Goal: Task Accomplishment & Management: Use online tool/utility

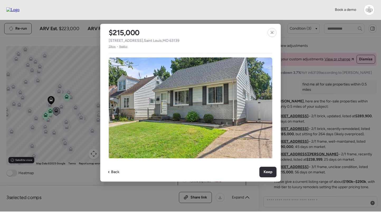
scroll to position [17, 0]
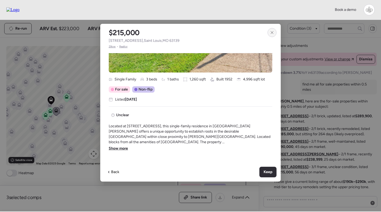
click at [271, 31] on icon at bounding box center [272, 32] width 2 height 2
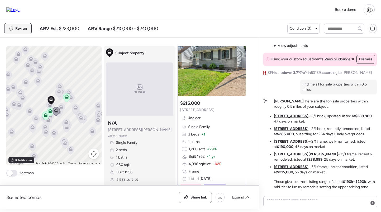
click at [18, 29] on span "Re-run" at bounding box center [21, 28] width 12 height 5
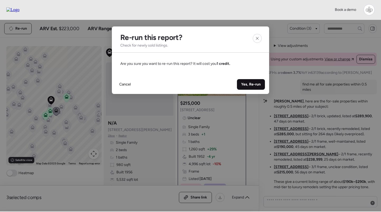
click at [248, 83] on span "Yes, Re-run" at bounding box center [251, 84] width 20 height 5
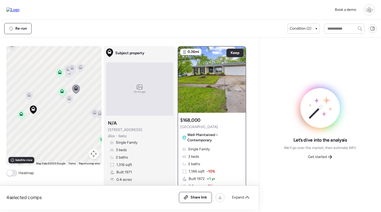
scroll to position [53, 0]
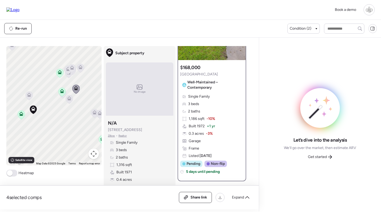
click at [258, 107] on div "4 selected comps All (4) ARV (4) As-is (0) Share link Expand Comps list To navi…" at bounding box center [190, 125] width 381 height 174
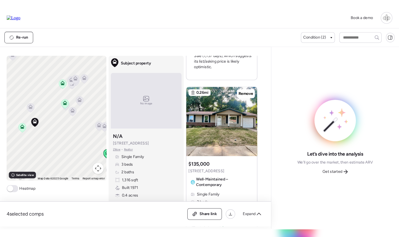
scroll to position [425, 0]
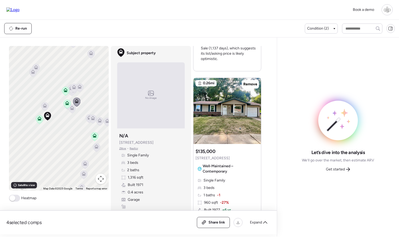
click at [43, 105] on icon at bounding box center [45, 104] width 4 height 2
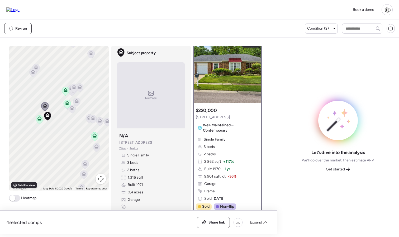
scroll to position [9, 0]
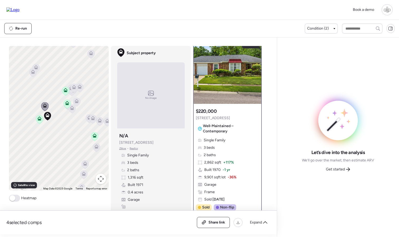
click at [40, 118] on icon at bounding box center [39, 118] width 4 height 4
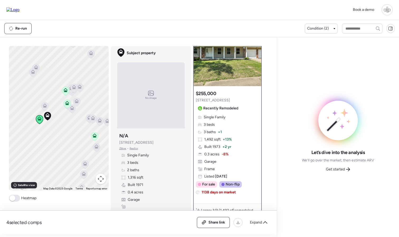
scroll to position [26, 0]
click at [212, 127] on span "3 beds" at bounding box center [209, 124] width 11 height 5
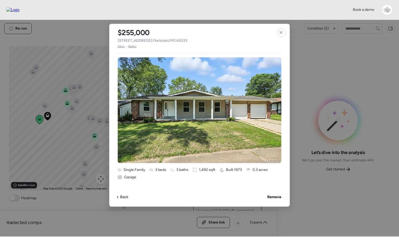
click at [120, 47] on span "Zillow" at bounding box center [121, 46] width 7 height 4
click at [279, 33] on div at bounding box center [281, 32] width 9 height 9
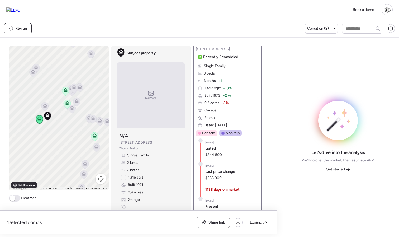
scroll to position [88, 0]
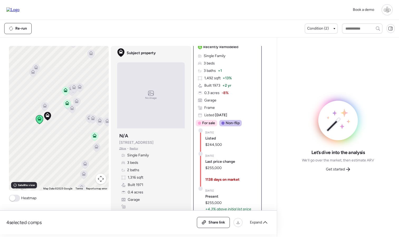
click at [220, 163] on span "Last price change" at bounding box center [220, 161] width 30 height 5
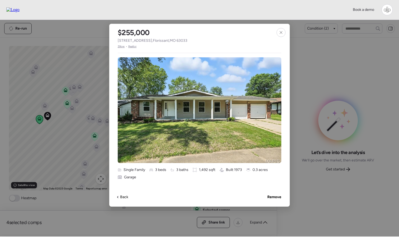
click at [123, 48] on span "Zillow" at bounding box center [121, 46] width 7 height 4
click at [282, 33] on icon at bounding box center [281, 32] width 2 height 2
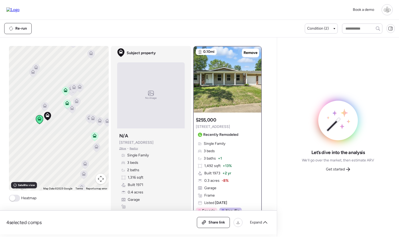
scroll to position [0, 0]
click at [230, 92] on img at bounding box center [228, 79] width 68 height 66
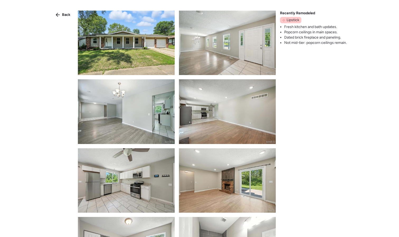
scroll to position [175, 0]
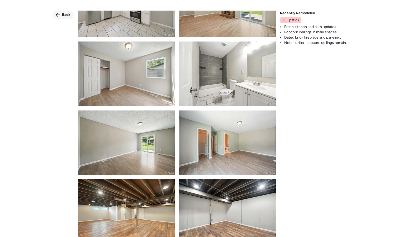
click at [67, 13] on span "Back" at bounding box center [66, 14] width 8 height 5
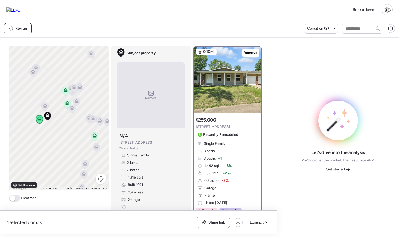
click at [45, 105] on icon at bounding box center [45, 104] width 4 height 2
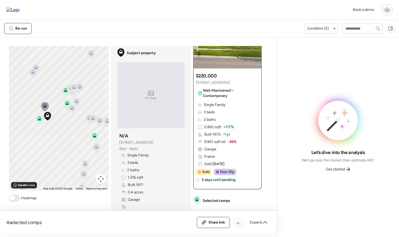
scroll to position [0, 0]
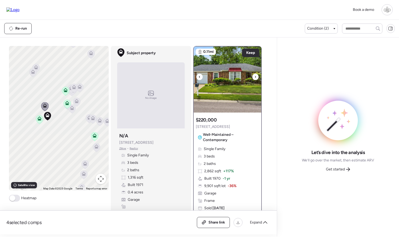
click at [231, 76] on img at bounding box center [228, 79] width 68 height 66
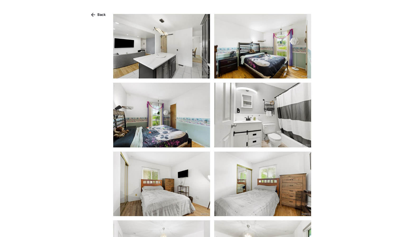
scroll to position [821, 0]
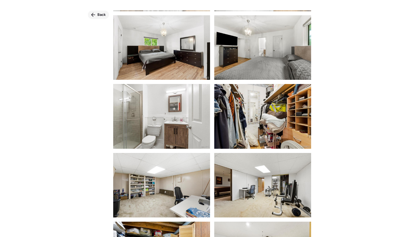
click at [102, 16] on span "Back" at bounding box center [101, 14] width 8 height 5
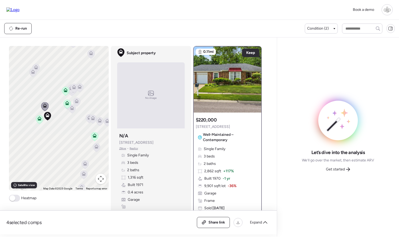
click at [235, 152] on div "Single Family 3 beds 2 baths 2,862 sqft + 117% Built 1970 -1 yr 9,901 sqft lot …" at bounding box center [227, 178] width 63 height 64
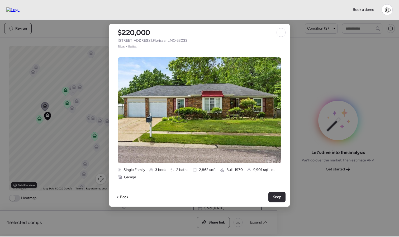
click at [121, 46] on span "Zillow" at bounding box center [121, 46] width 7 height 4
click at [279, 30] on div at bounding box center [281, 32] width 9 height 9
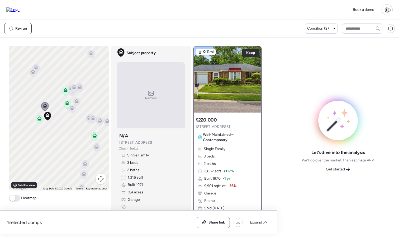
click at [67, 103] on icon at bounding box center [67, 103] width 4 height 4
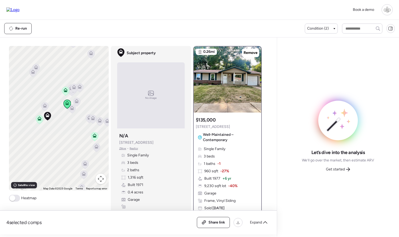
scroll to position [7, 0]
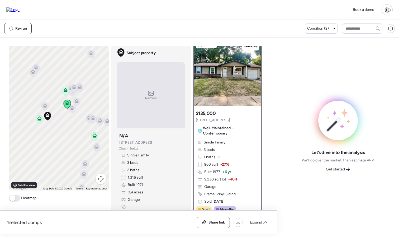
click at [64, 89] on icon at bounding box center [65, 90] width 4 height 4
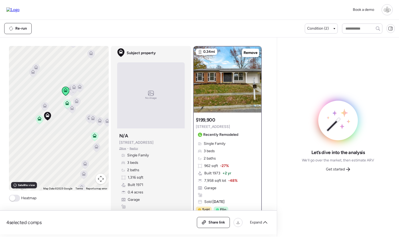
scroll to position [0, 0]
click at [218, 88] on img at bounding box center [228, 79] width 68 height 66
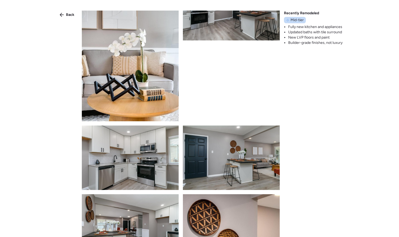
scroll to position [495, 0]
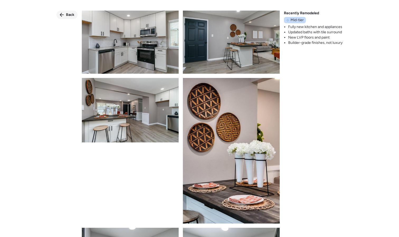
click at [67, 14] on span "Back" at bounding box center [70, 14] width 8 height 5
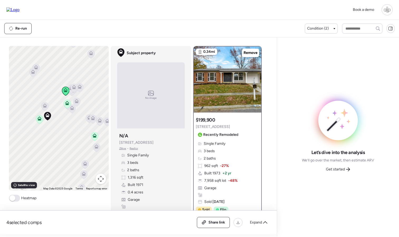
click at [135, 148] on span "Realtor" at bounding box center [134, 148] width 8 height 4
click at [74, 111] on icon at bounding box center [71, 109] width 7 height 9
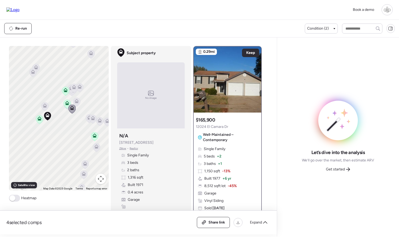
click at [79, 100] on icon at bounding box center [76, 102] width 7 height 9
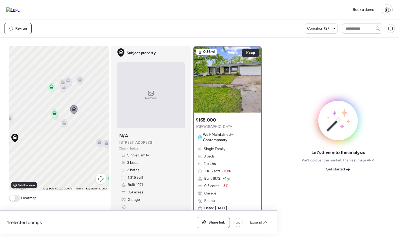
click at [55, 119] on icon at bounding box center [55, 115] width 7 height 9
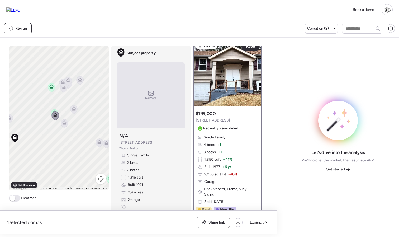
scroll to position [0, 0]
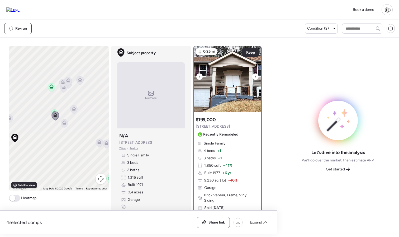
click at [214, 67] on img at bounding box center [228, 79] width 68 height 66
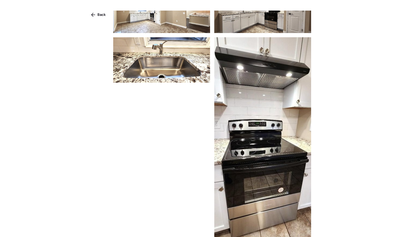
scroll to position [514, 0]
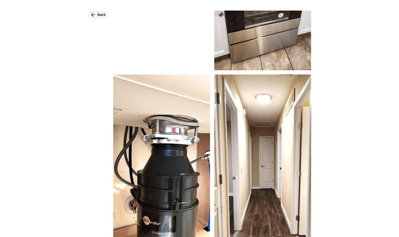
click at [94, 14] on icon at bounding box center [93, 15] width 4 height 4
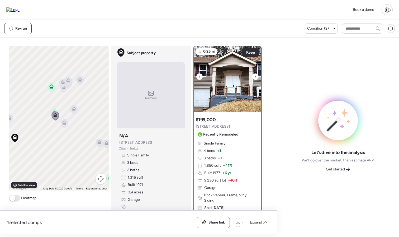
click at [222, 81] on img at bounding box center [228, 79] width 68 height 66
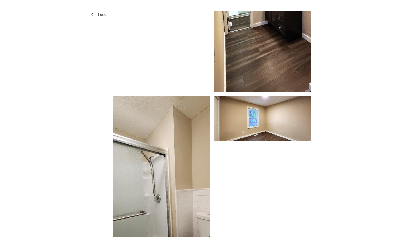
scroll to position [1129, 0]
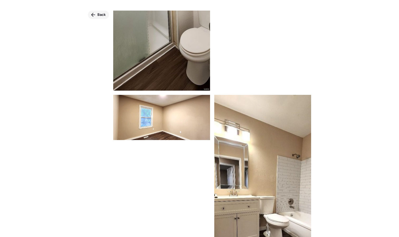
click at [95, 13] on icon at bounding box center [93, 15] width 4 height 4
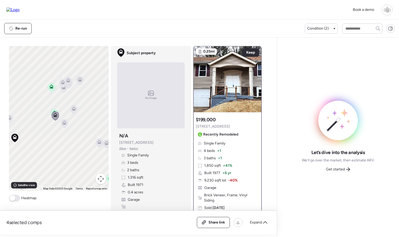
click at [67, 81] on icon at bounding box center [67, 82] width 3 height 2
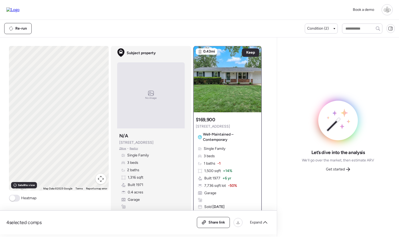
scroll to position [0, 0]
click at [79, 79] on icon at bounding box center [80, 78] width 4 height 2
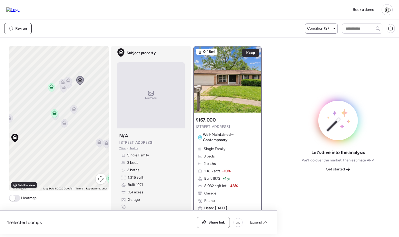
click at [313, 27] on span "Condition (2)" at bounding box center [318, 28] width 22 height 5
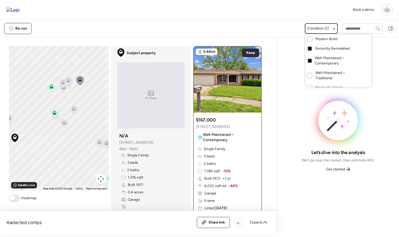
drag, startPoint x: 73, startPoint y: 129, endPoint x: 97, endPoint y: 127, distance: 24.7
click at [97, 127] on div at bounding box center [199, 103] width 399 height 237
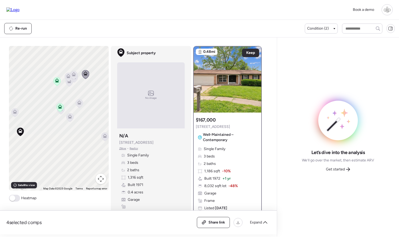
drag, startPoint x: 97, startPoint y: 127, endPoint x: 124, endPoint y: 107, distance: 33.4
click at [124, 107] on div "To navigate, press the arrow keys. To activate drag with keyboard, press Alt + …" at bounding box center [137, 140] width 257 height 188
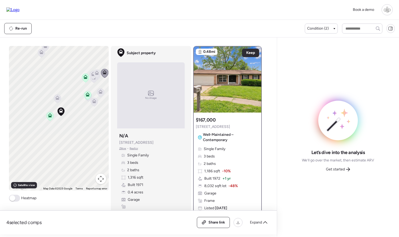
click at [97, 101] on icon at bounding box center [94, 102] width 7 height 9
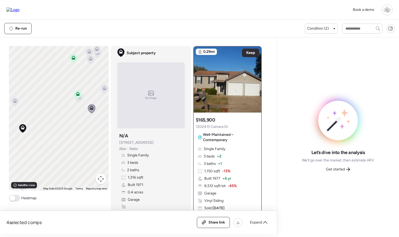
click at [79, 103] on div at bounding box center [78, 98] width 7 height 10
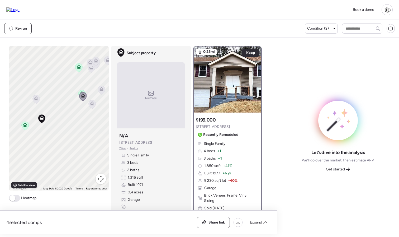
click at [103, 91] on icon at bounding box center [101, 89] width 4 height 4
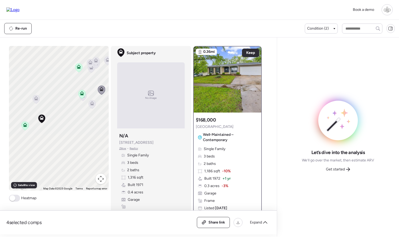
click at [83, 100] on icon at bounding box center [82, 96] width 7 height 9
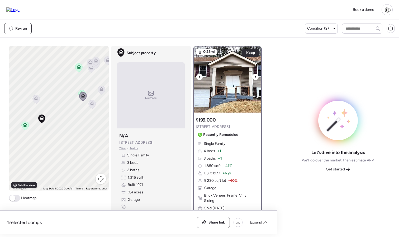
click at [228, 75] on img at bounding box center [228, 79] width 68 height 66
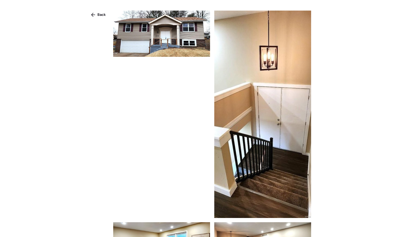
click at [174, 46] on img at bounding box center [161, 34] width 97 height 46
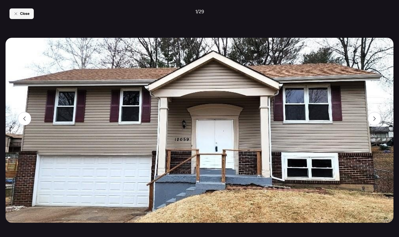
click at [24, 13] on span "Close" at bounding box center [25, 13] width 10 height 5
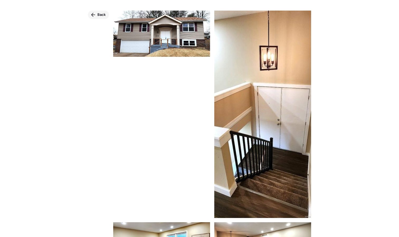
click at [99, 15] on span "Back" at bounding box center [101, 14] width 8 height 5
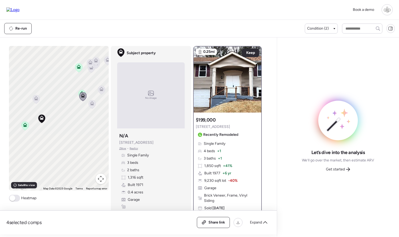
click at [35, 99] on icon at bounding box center [35, 100] width 3 height 2
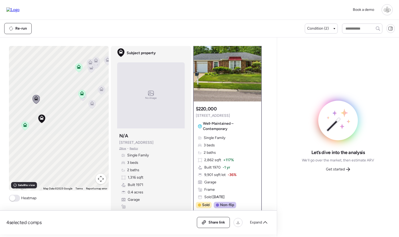
scroll to position [12, 0]
click at [233, 64] on img at bounding box center [228, 68] width 68 height 66
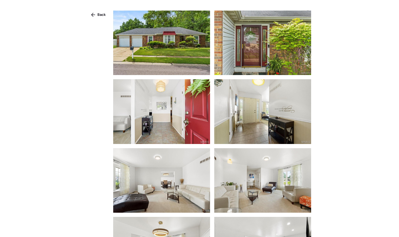
click at [177, 49] on img at bounding box center [161, 43] width 97 height 64
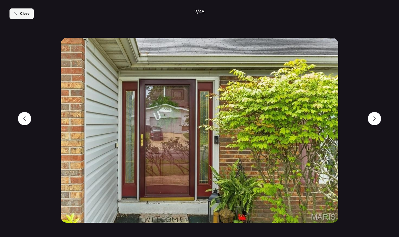
click at [27, 15] on span "Close" at bounding box center [25, 13] width 10 height 5
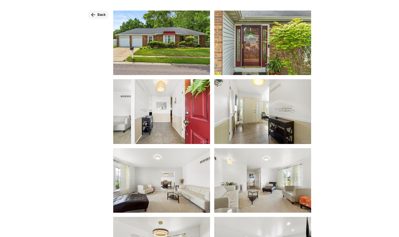
click at [97, 12] on div "Back" at bounding box center [98, 15] width 21 height 8
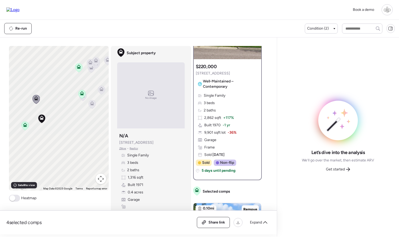
scroll to position [61, 0]
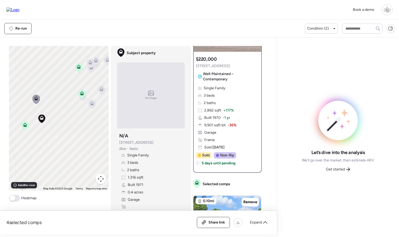
click at [25, 124] on icon at bounding box center [25, 125] width 4 height 4
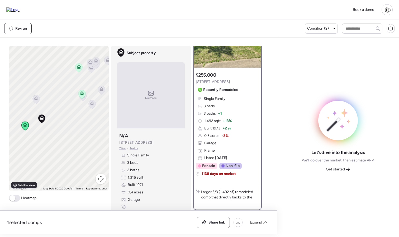
scroll to position [45, 0]
click at [334, 167] on span "Get started" at bounding box center [335, 169] width 19 height 5
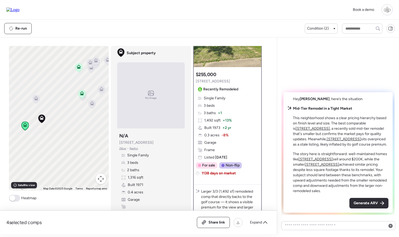
click at [330, 126] on u "[STREET_ADDRESS]" at bounding box center [313, 128] width 34 height 4
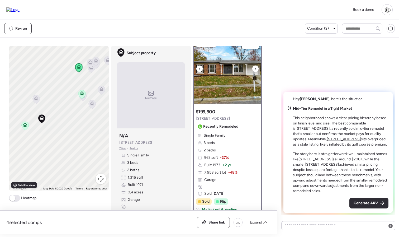
scroll to position [10, 0]
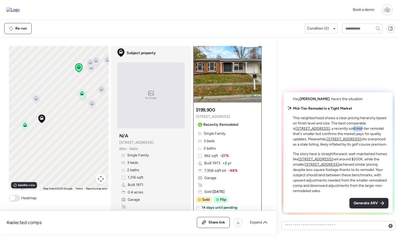
drag, startPoint x: 334, startPoint y: 129, endPoint x: 342, endPoint y: 129, distance: 8.2
click at [342, 129] on p "This neighborhood shows a clear pricing hierarchy based on finish level and siz…" at bounding box center [341, 131] width 96 height 32
drag, startPoint x: 324, startPoint y: 135, endPoint x: 351, endPoint y: 134, distance: 27.8
click at [351, 134] on p "This neighborhood shows a clear pricing hierarchy based on finish level and siz…" at bounding box center [341, 131] width 96 height 32
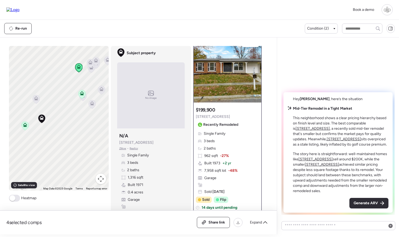
click at [330, 140] on u "[STREET_ADDRESS]" at bounding box center [344, 139] width 34 height 4
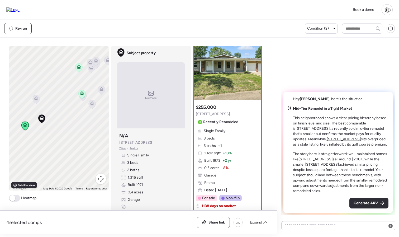
scroll to position [13, 0]
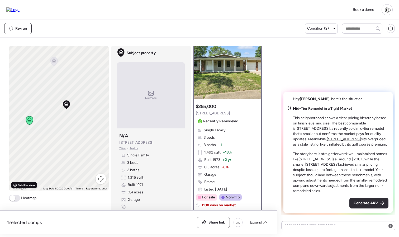
click at [21, 184] on span "Satellite view" at bounding box center [26, 185] width 17 height 4
drag, startPoint x: 32, startPoint y: 118, endPoint x: 68, endPoint y: 99, distance: 40.4
click at [68, 99] on div "To navigate, press the arrow keys. To activate drag with keyboard, press Alt + …" at bounding box center [59, 118] width 100 height 144
drag, startPoint x: 70, startPoint y: 101, endPoint x: 83, endPoint y: 97, distance: 13.1
click at [83, 97] on div "To navigate, press the arrow keys. To activate drag with keyboard, press Alt + …" at bounding box center [59, 118] width 100 height 144
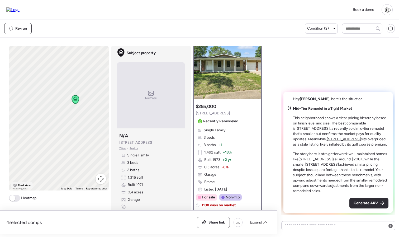
click at [26, 185] on span "Road view" at bounding box center [24, 185] width 13 height 4
click at [223, 70] on img at bounding box center [228, 66] width 68 height 66
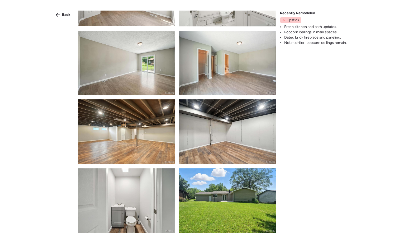
scroll to position [277, 0]
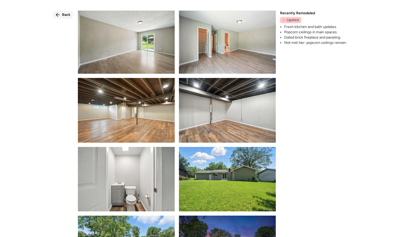
click at [67, 17] on div "Back" at bounding box center [63, 15] width 21 height 8
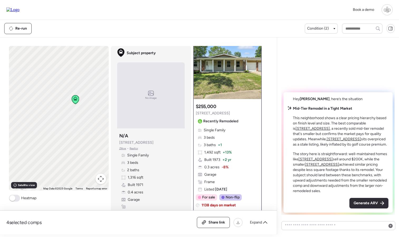
click at [224, 151] on span "+ 13%" at bounding box center [227, 152] width 9 height 5
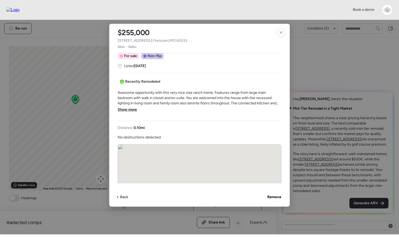
scroll to position [131, 0]
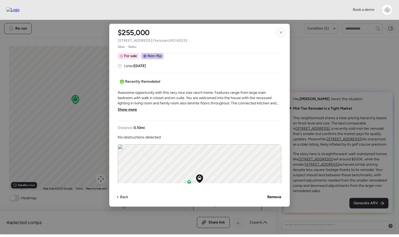
click at [132, 109] on span "Show more" at bounding box center [127, 109] width 19 height 5
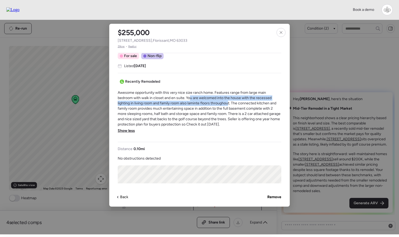
drag, startPoint x: 191, startPoint y: 98, endPoint x: 230, endPoint y: 101, distance: 39.2
click at [230, 101] on span "Awesome opportunity with this very nice size ranch home. Features range from la…" at bounding box center [200, 108] width 164 height 37
click at [166, 104] on span "Awesome opportunity with this very nice size ranch home. Features range from la…" at bounding box center [200, 108] width 164 height 37
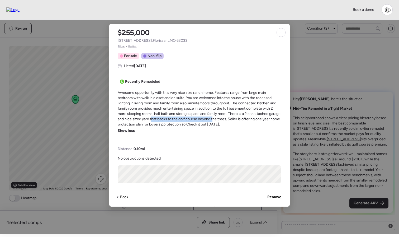
drag, startPoint x: 165, startPoint y: 118, endPoint x: 226, endPoint y: 118, distance: 61.5
click at [226, 118] on span "Awesome opportunity with this very nice size ranch home. Features range from la…" at bounding box center [200, 108] width 164 height 37
click at [280, 36] on div at bounding box center [281, 32] width 9 height 9
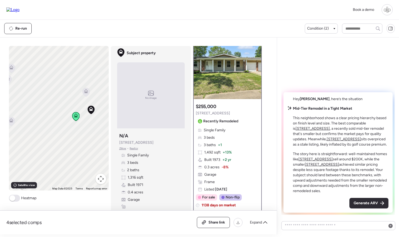
drag, startPoint x: 90, startPoint y: 120, endPoint x: 66, endPoint y: 133, distance: 27.5
click at [66, 133] on div "To navigate, press the arrow keys. To activate drag with keyboard, press Alt + …" at bounding box center [59, 118] width 100 height 144
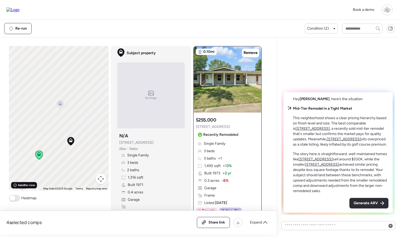
click at [18, 186] on span "Satellite view" at bounding box center [26, 185] width 17 height 4
click at [24, 185] on span "Road view" at bounding box center [24, 185] width 13 height 4
drag, startPoint x: 79, startPoint y: 112, endPoint x: 62, endPoint y: 126, distance: 21.8
click at [62, 126] on div "To navigate, press the arrow keys. To activate drag with keyboard, press Alt + …" at bounding box center [59, 118] width 100 height 144
click at [89, 130] on icon at bounding box center [87, 130] width 3 height 2
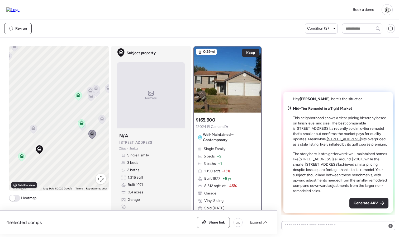
click at [83, 130] on icon at bounding box center [82, 126] width 7 height 9
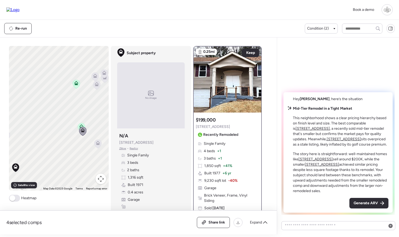
click at [79, 124] on icon at bounding box center [81, 127] width 7 height 9
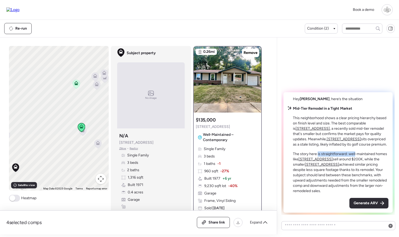
drag, startPoint x: 317, startPoint y: 154, endPoint x: 356, endPoint y: 154, distance: 38.6
click at [356, 154] on p "The story here is straightforward: well-maintained homes like 11683 Altozano Ln…" at bounding box center [341, 172] width 96 height 42
click at [318, 160] on u "11683 Altozano Ln" at bounding box center [316, 159] width 34 height 4
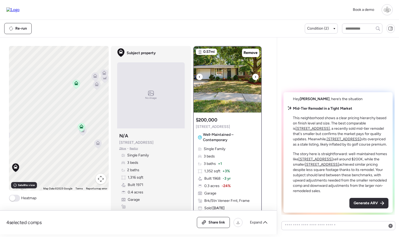
click at [227, 72] on img at bounding box center [228, 79] width 68 height 66
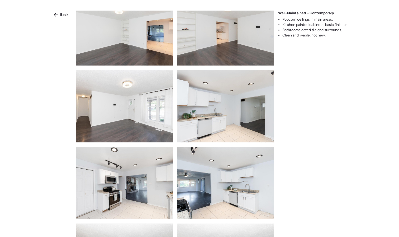
scroll to position [213, 0]
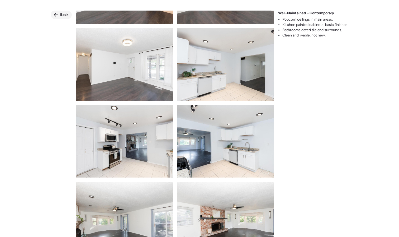
click at [62, 13] on span "Back" at bounding box center [64, 14] width 8 height 5
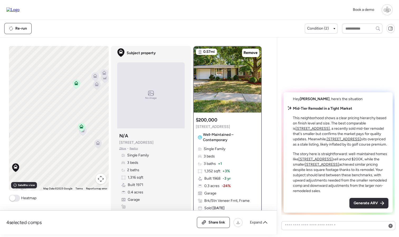
click at [327, 164] on u "[STREET_ADDRESS]" at bounding box center [322, 164] width 34 height 4
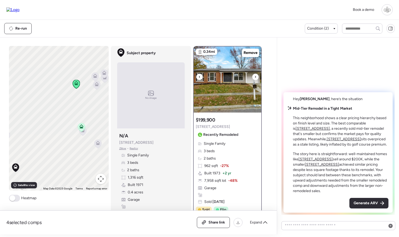
click at [230, 92] on img at bounding box center [228, 79] width 68 height 66
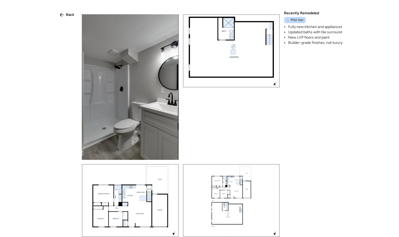
scroll to position [1433, 0]
click at [71, 12] on div "Back" at bounding box center [67, 15] width 21 height 8
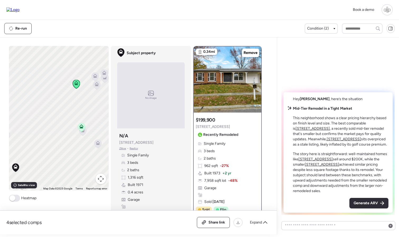
click at [84, 135] on icon at bounding box center [82, 131] width 7 height 9
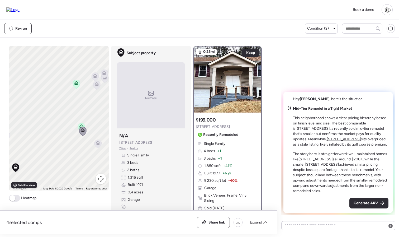
click at [97, 142] on icon at bounding box center [98, 142] width 4 height 2
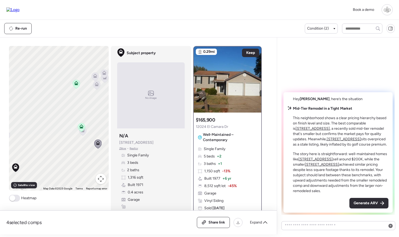
click at [74, 85] on icon at bounding box center [75, 84] width 3 height 2
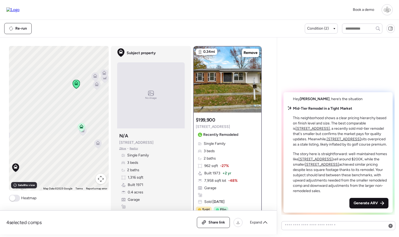
click at [380, 203] on div "Generate ARV" at bounding box center [369, 203] width 39 height 11
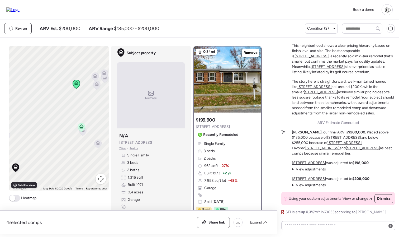
click at [124, 148] on span "Zillow" at bounding box center [122, 148] width 7 height 4
click at [136, 148] on span "Realtor" at bounding box center [134, 148] width 8 height 4
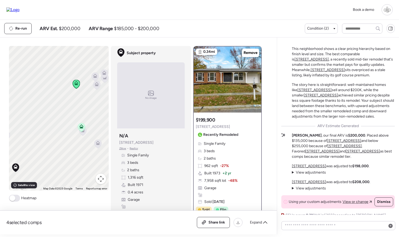
scroll to position [-3, 0]
click at [97, 88] on icon at bounding box center [96, 85] width 7 height 9
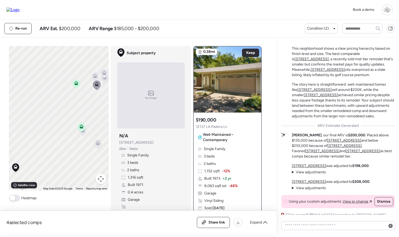
click at [95, 78] on icon at bounding box center [94, 77] width 3 height 2
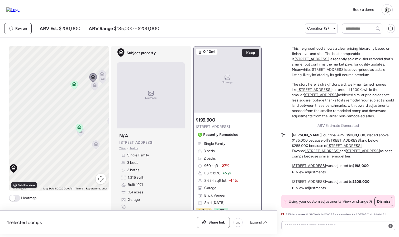
drag, startPoint x: 46, startPoint y: 108, endPoint x: 29, endPoint y: 114, distance: 17.6
click at [29, 114] on div "To navigate, press the arrow keys. To activate drag with keyboard, press Alt + …" at bounding box center [59, 118] width 100 height 144
click at [80, 91] on icon at bounding box center [80, 91] width 3 height 2
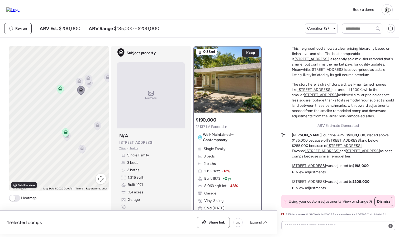
click at [85, 80] on icon at bounding box center [88, 78] width 7 height 9
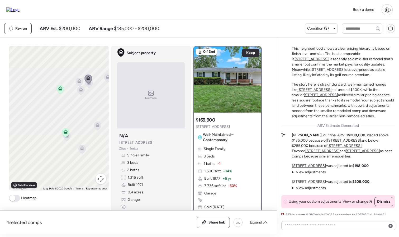
click at [91, 85] on icon at bounding box center [88, 83] width 7 height 9
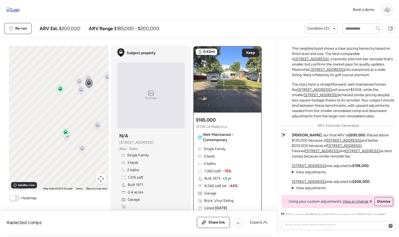
click at [81, 90] on icon at bounding box center [80, 91] width 3 height 2
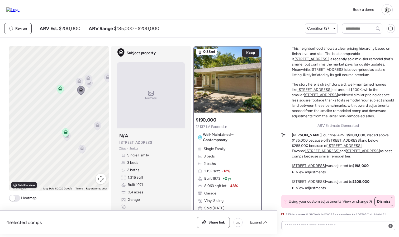
click at [78, 78] on icon at bounding box center [79, 82] width 7 height 9
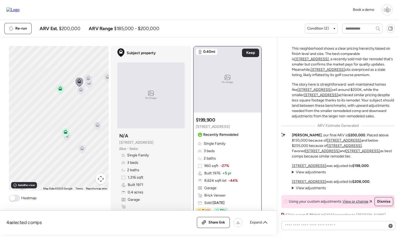
scroll to position [0, 0]
drag, startPoint x: 90, startPoint y: 92, endPoint x: 75, endPoint y: 93, distance: 14.3
click at [76, 92] on icon at bounding box center [79, 87] width 7 height 9
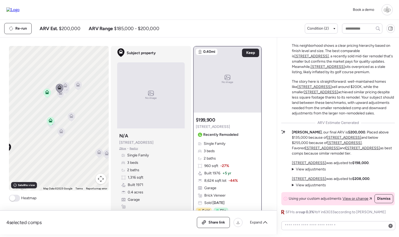
click at [79, 86] on icon at bounding box center [77, 86] width 3 height 2
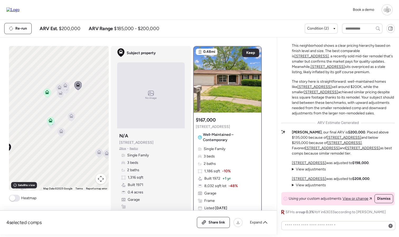
click at [67, 88] on icon at bounding box center [65, 86] width 7 height 9
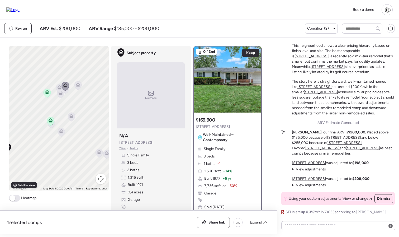
click at [66, 93] on icon at bounding box center [65, 89] width 7 height 9
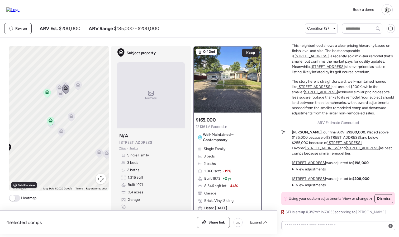
click at [72, 116] on icon at bounding box center [70, 117] width 3 height 2
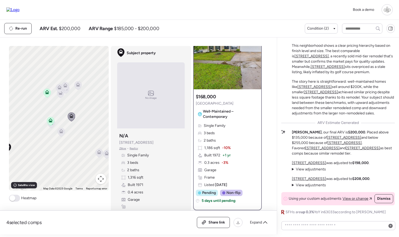
scroll to position [24, 0]
click at [63, 131] on icon at bounding box center [61, 131] width 4 height 4
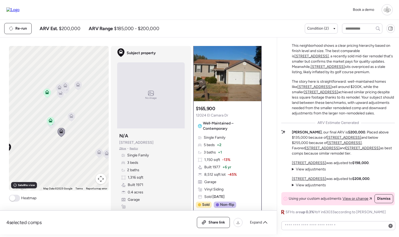
scroll to position [10, 0]
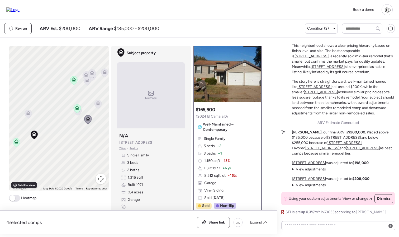
drag, startPoint x: 81, startPoint y: 142, endPoint x: 111, endPoint y: 127, distance: 33.9
click at [111, 127] on div "To navigate, press the arrow keys. To activate drag with keyboard, press Alt + …" at bounding box center [137, 140] width 257 height 188
click at [37, 131] on icon at bounding box center [38, 130] width 4 height 2
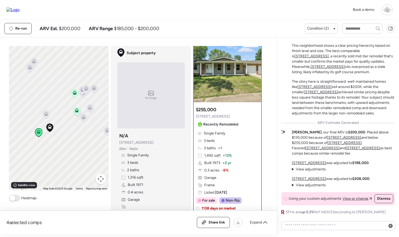
scroll to position [0, 0]
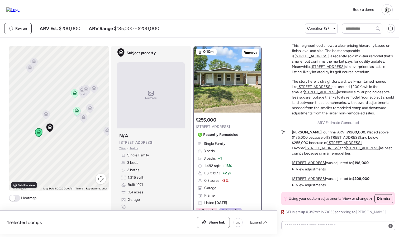
click at [46, 116] on icon at bounding box center [46, 114] width 7 height 9
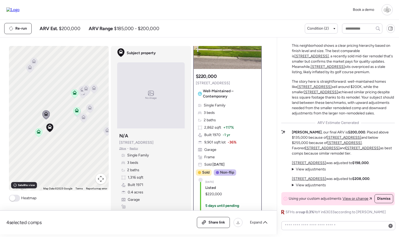
scroll to position [6, 0]
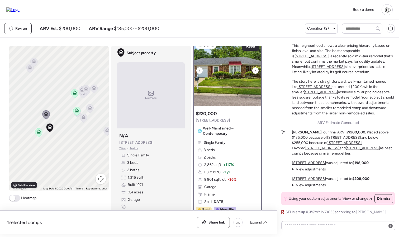
click at [227, 83] on img at bounding box center [228, 73] width 68 height 66
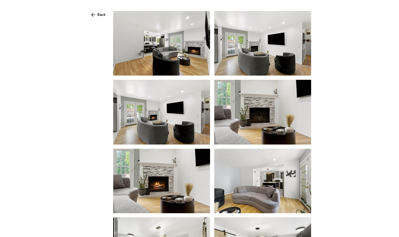
scroll to position [486, 0]
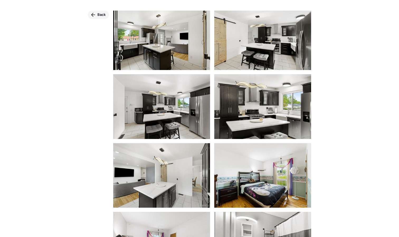
click at [97, 16] on div "Back" at bounding box center [98, 15] width 21 height 8
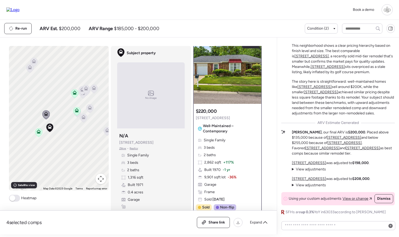
scroll to position [9, 0]
click at [229, 71] on img at bounding box center [228, 70] width 68 height 66
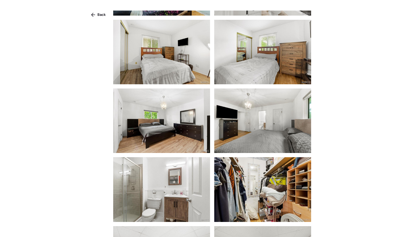
scroll to position [917, 0]
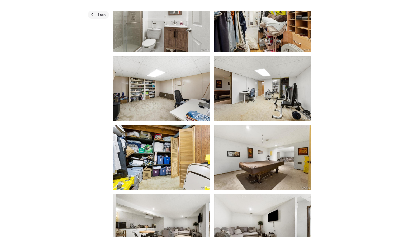
click at [96, 17] on div "Back" at bounding box center [98, 15] width 21 height 8
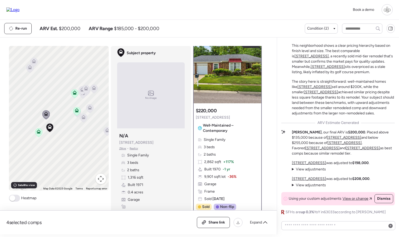
click at [314, 169] on span "View adjustments" at bounding box center [311, 169] width 30 height 4
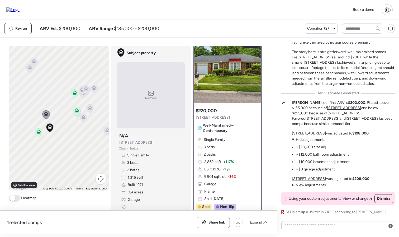
click at [310, 185] on span "View adjustments" at bounding box center [311, 185] width 30 height 4
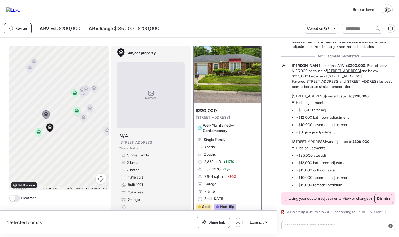
click at [311, 149] on span "Hide adjustments" at bounding box center [311, 148] width 30 height 4
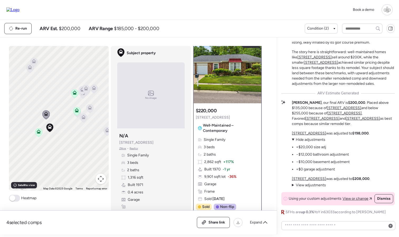
click at [306, 139] on span "Hide adjustments" at bounding box center [311, 139] width 30 height 4
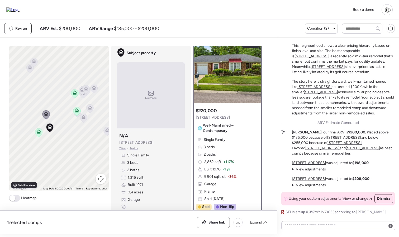
click at [38, 133] on icon at bounding box center [38, 133] width 3 height 2
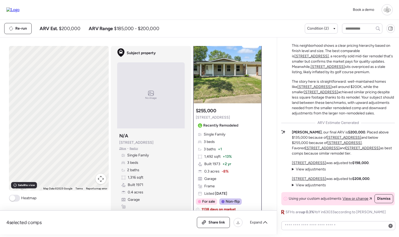
scroll to position [0, 0]
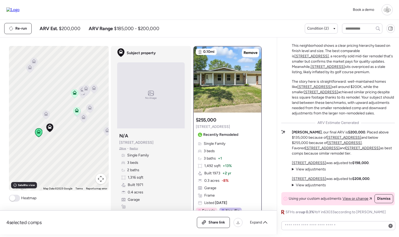
click at [75, 111] on icon at bounding box center [77, 110] width 4 height 4
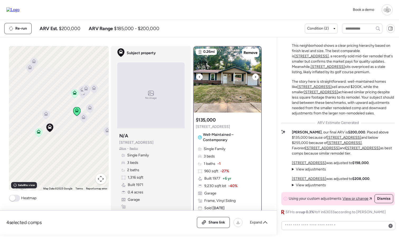
click at [242, 95] on img at bounding box center [228, 79] width 68 height 66
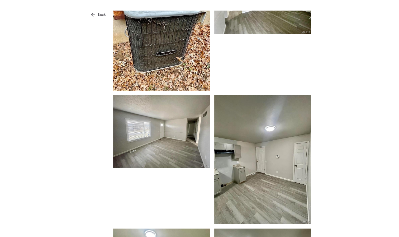
scroll to position [467, 0]
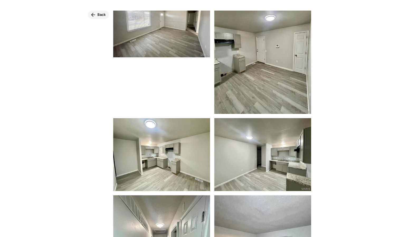
click at [97, 17] on div "Back" at bounding box center [98, 15] width 21 height 8
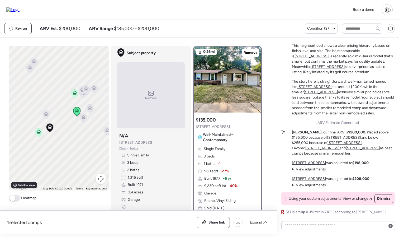
click at [76, 93] on icon at bounding box center [75, 92] width 4 height 4
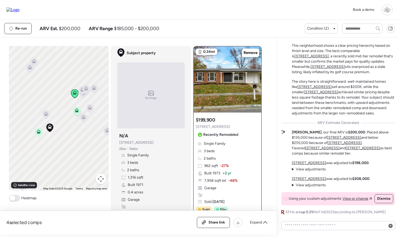
click at [310, 170] on span "View adjustments" at bounding box center [311, 169] width 30 height 4
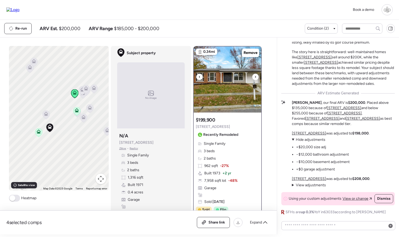
scroll to position [0, 0]
click at [229, 87] on img at bounding box center [228, 79] width 68 height 66
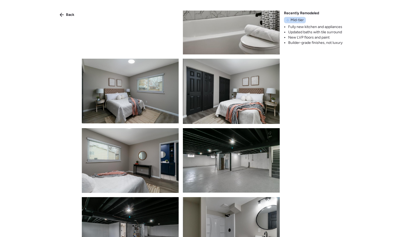
scroll to position [1305, 0]
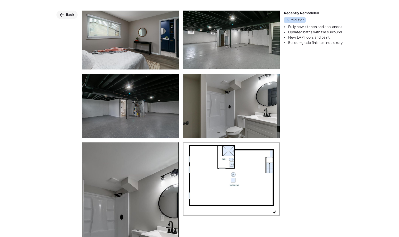
click at [69, 16] on span "Back" at bounding box center [70, 14] width 8 height 5
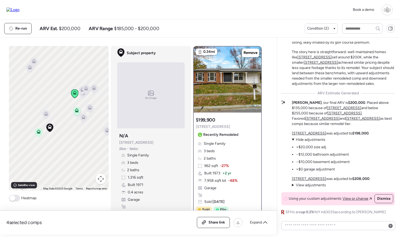
click at [78, 112] on icon at bounding box center [76, 111] width 3 height 2
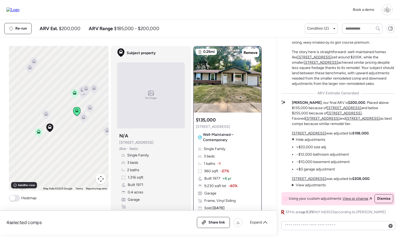
click at [74, 94] on icon at bounding box center [74, 94] width 3 height 2
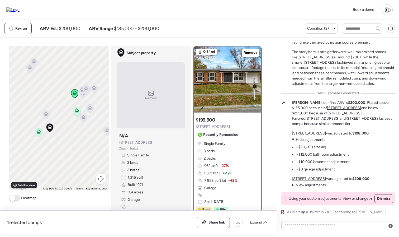
click at [44, 116] on icon at bounding box center [46, 114] width 7 height 9
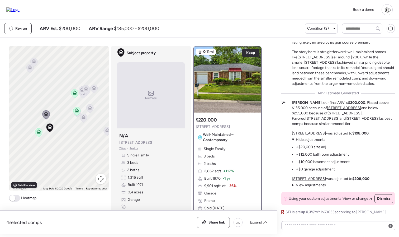
click at [38, 134] on icon at bounding box center [38, 132] width 7 height 9
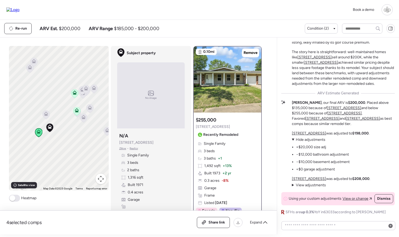
click at [75, 95] on icon at bounding box center [74, 93] width 7 height 9
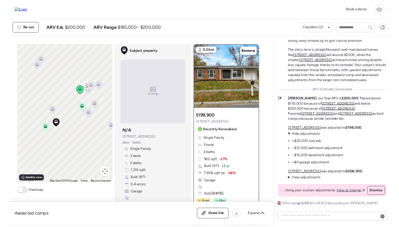
scroll to position [4, 0]
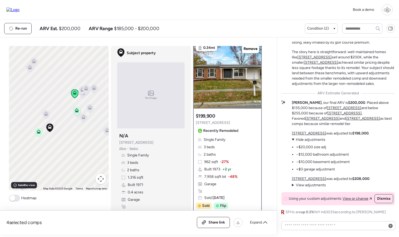
click at [313, 186] on span "View adjustments" at bounding box center [311, 185] width 30 height 4
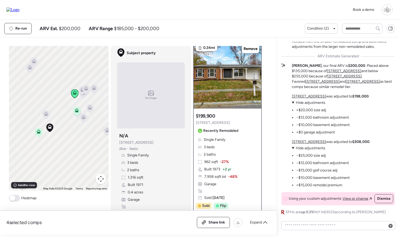
click at [309, 151] on summary "View adjustments Hide adjustments" at bounding box center [321, 148] width 58 height 5
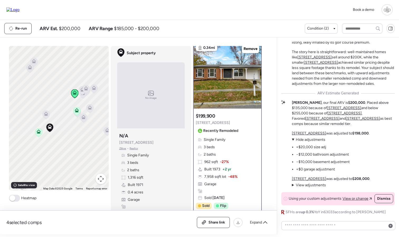
click at [310, 141] on span "Hide adjustments" at bounding box center [311, 139] width 30 height 4
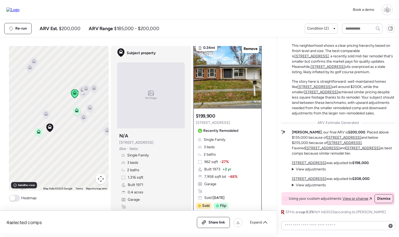
click at [305, 169] on span "View adjustments" at bounding box center [311, 169] width 30 height 4
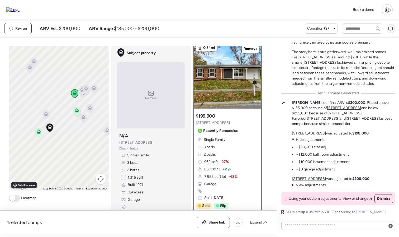
drag, startPoint x: 325, startPoint y: 133, endPoint x: 293, endPoint y: 133, distance: 32.0
click at [293, 133] on p "6115 Red Wagon Ct was adjusted to $198,000 ." at bounding box center [331, 133] width 78 height 5
copy u "[STREET_ADDRESS]"
click at [317, 211] on textarea at bounding box center [338, 225] width 109 height 7
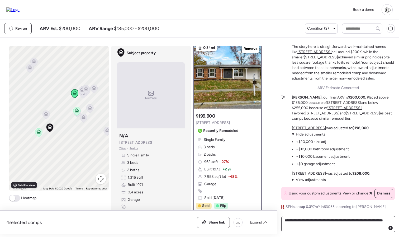
paste textarea "**********"
type textarea "**********"
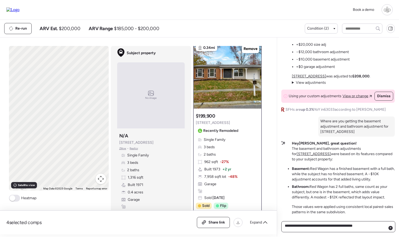
type textarea "**********"
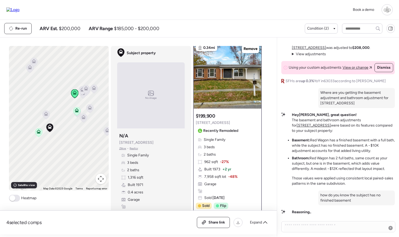
click at [135, 147] on span "Realtor" at bounding box center [134, 148] width 8 height 4
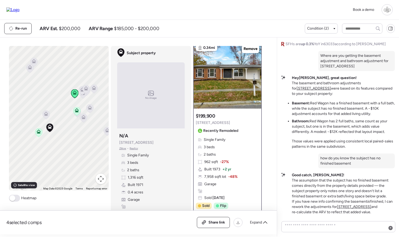
click at [120, 148] on span "Zillow" at bounding box center [122, 148] width 7 height 4
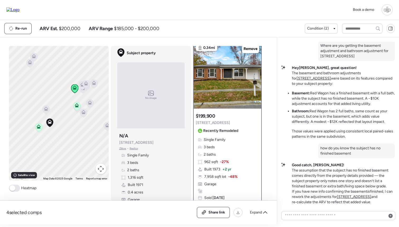
click at [17, 11] on img at bounding box center [12, 9] width 13 height 5
drag, startPoint x: 231, startPoint y: 122, endPoint x: 196, endPoint y: 123, distance: 34.6
click at [196, 123] on div "Suggested comp $199,900 6115 Red Wagon Ct Recently Remodeled" at bounding box center [218, 124] width 45 height 22
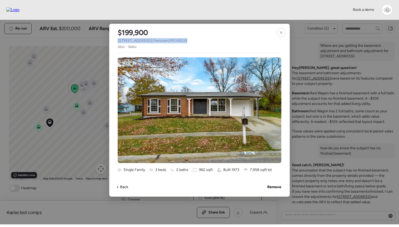
drag, startPoint x: 118, startPoint y: 40, endPoint x: 189, endPoint y: 41, distance: 70.8
click at [189, 41] on div "$199,900 6115 Red Wagon Ct , Florissant , MO 63033 Zillow • Realtor" at bounding box center [152, 36] width 87 height 25
copy span "6115 Red Wagon Ct , Florissant , MO 63033"
click at [283, 32] on icon at bounding box center [281, 32] width 4 height 4
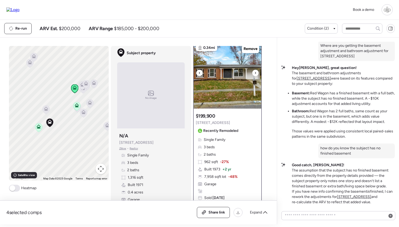
click at [221, 96] on img at bounding box center [228, 76] width 68 height 66
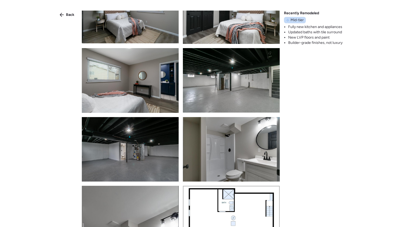
scroll to position [1215, 0]
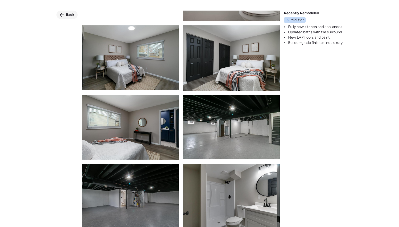
click at [73, 14] on span "Back" at bounding box center [70, 14] width 8 height 5
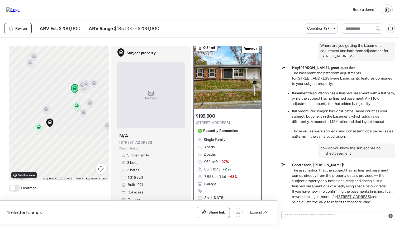
scroll to position [17, 0]
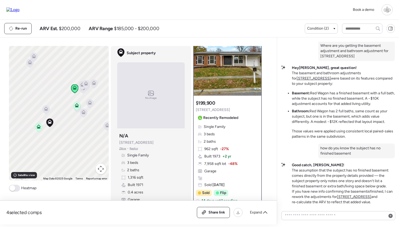
click at [223, 148] on span "-27%" at bounding box center [224, 148] width 9 height 5
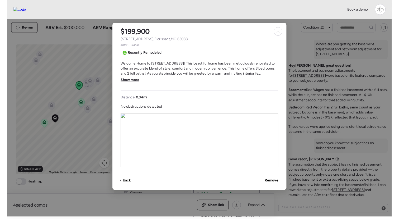
scroll to position [158, 0]
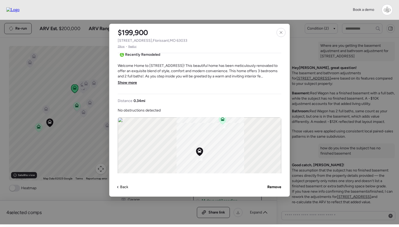
click at [134, 85] on span "Show more" at bounding box center [127, 82] width 19 height 5
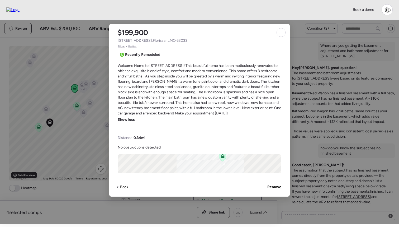
click at [156, 90] on span "Welcome Home to 6115 Red Wagon Dr! This beautiful home has been meticulously re…" at bounding box center [200, 89] width 164 height 53
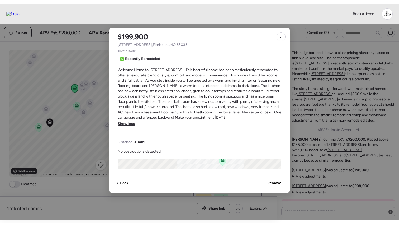
scroll to position [-181, 0]
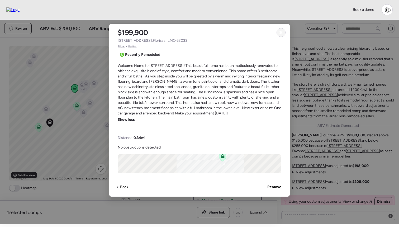
click at [279, 34] on icon at bounding box center [281, 32] width 4 height 4
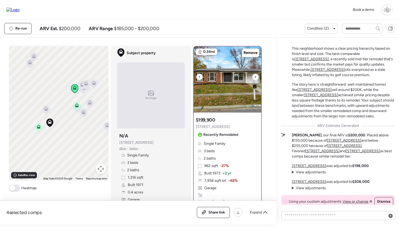
scroll to position [0, 0]
click at [133, 150] on span "Realtor" at bounding box center [134, 148] width 8 height 4
click at [123, 149] on span "Zillow" at bounding box center [122, 148] width 7 height 4
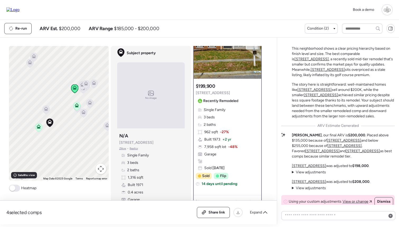
scroll to position [35, 0]
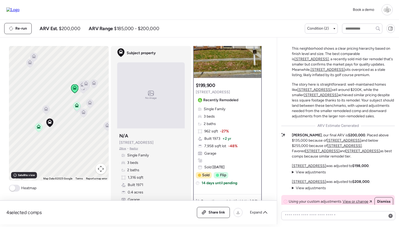
click at [315, 183] on u "[STREET_ADDRESS]" at bounding box center [309, 181] width 34 height 4
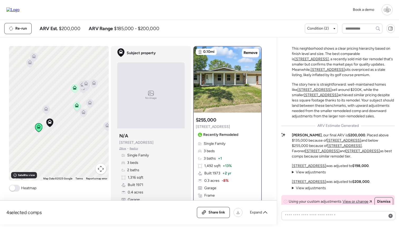
scroll to position [30, 0]
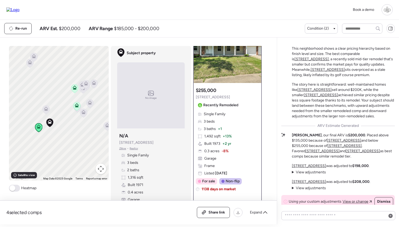
click at [47, 109] on icon at bounding box center [46, 108] width 4 height 4
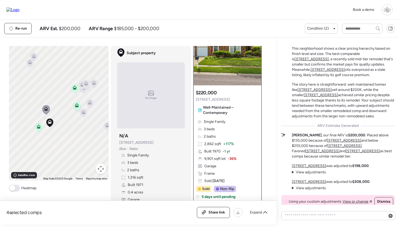
scroll to position [28, 0]
click at [84, 113] on icon at bounding box center [83, 113] width 3 height 2
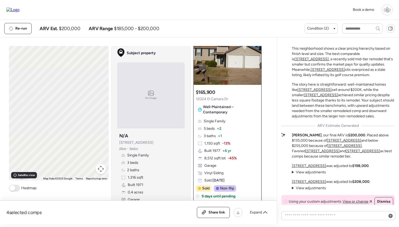
scroll to position [0, 0]
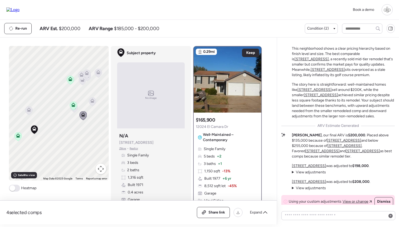
click at [95, 99] on icon at bounding box center [92, 101] width 7 height 9
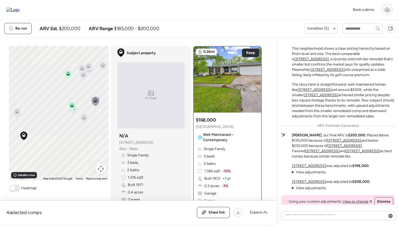
click at [74, 113] on icon at bounding box center [72, 109] width 7 height 9
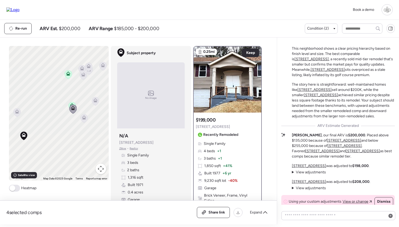
click at [81, 70] on icon at bounding box center [81, 69] width 3 height 2
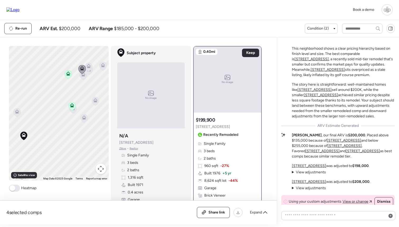
click at [83, 78] on icon at bounding box center [83, 75] width 7 height 9
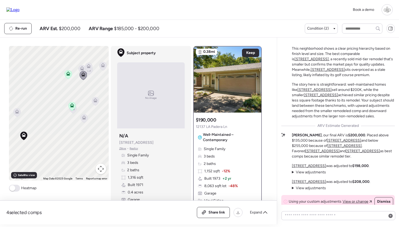
click at [87, 65] on icon at bounding box center [89, 66] width 4 height 4
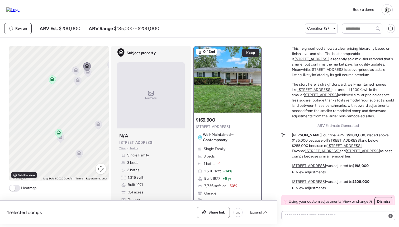
click at [90, 76] on icon at bounding box center [87, 72] width 7 height 9
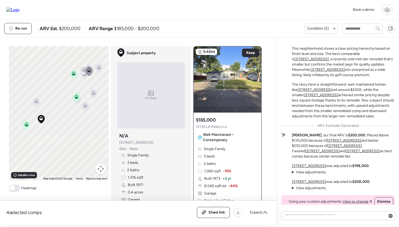
click at [99, 67] on icon at bounding box center [99, 67] width 4 height 4
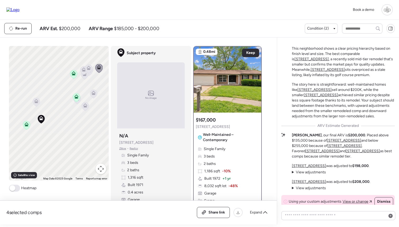
click at [71, 74] on icon at bounding box center [73, 74] width 7 height 9
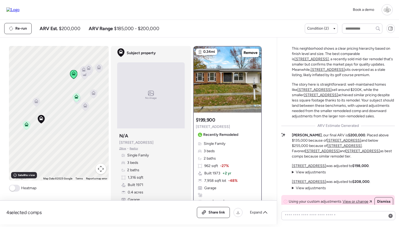
click at [314, 172] on span "View adjustments" at bounding box center [311, 172] width 30 height 4
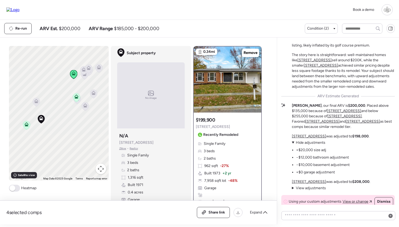
click at [319, 144] on span "Hide adjustments" at bounding box center [311, 142] width 30 height 4
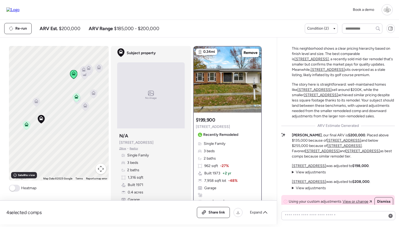
click at [316, 173] on span "View adjustments" at bounding box center [311, 172] width 30 height 4
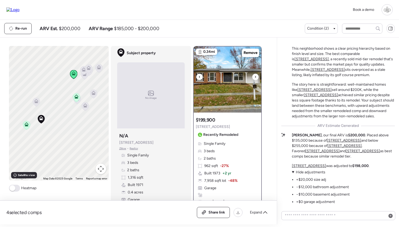
click at [232, 66] on img at bounding box center [228, 79] width 68 height 66
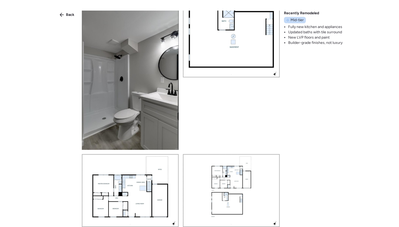
scroll to position [1199, 0]
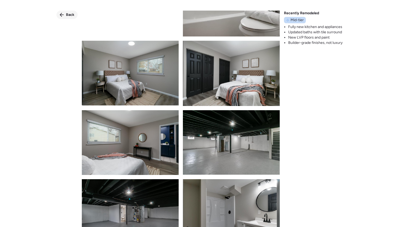
click at [72, 16] on span "Back" at bounding box center [70, 14] width 8 height 5
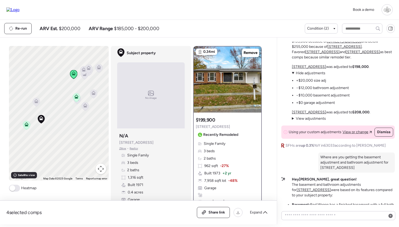
scroll to position [-127, 0]
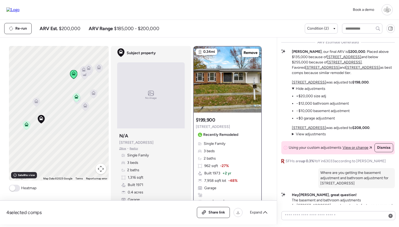
click at [308, 134] on span "View adjustments" at bounding box center [311, 134] width 30 height 4
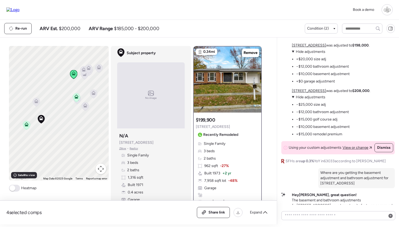
click at [315, 99] on span "Hide adjustments" at bounding box center [311, 97] width 30 height 4
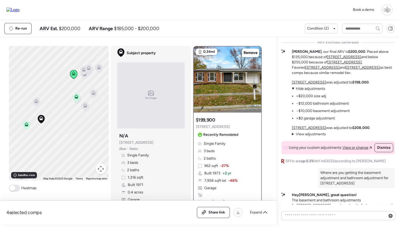
click at [180, 27] on div "Re-run ARV Est. $200,000 ARV Range $185,000 - $200,000" at bounding box center [154, 28] width 301 height 11
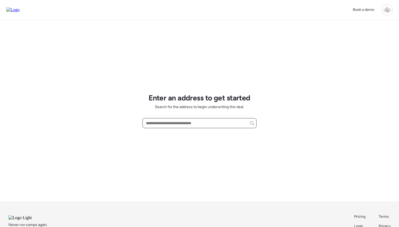
click at [187, 124] on input "text" at bounding box center [199, 122] width 109 height 7
paste input "**********"
click at [179, 133] on span "11984 Jamesborough Dr, Florissant, MO, 63033" at bounding box center [162, 132] width 34 height 5
type input "**********"
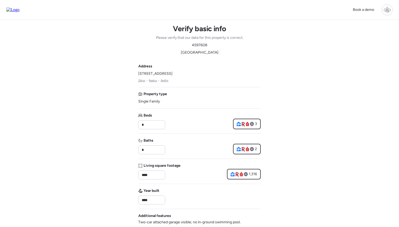
scroll to position [8, 0]
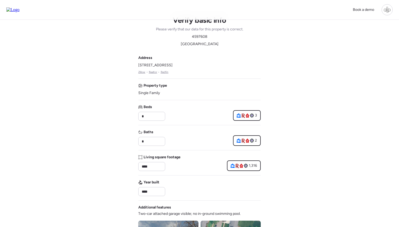
click at [20, 10] on img at bounding box center [12, 9] width 13 height 5
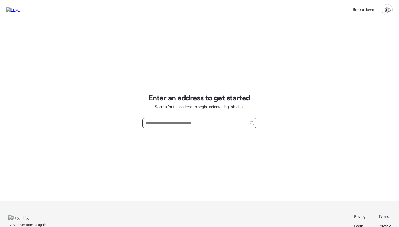
click at [168, 123] on input "text" at bounding box center [199, 122] width 109 height 7
paste input "**********"
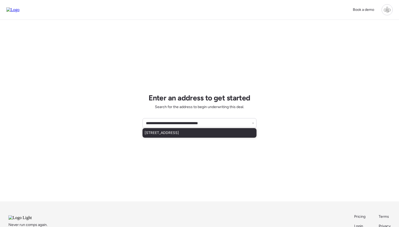
click at [170, 130] on div "6115 Red Wagon Ct, Florissant, MO, 63033" at bounding box center [200, 133] width 114 height 10
type input "**********"
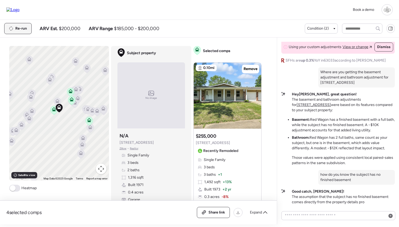
click at [22, 30] on span "Re-run" at bounding box center [21, 28] width 12 height 5
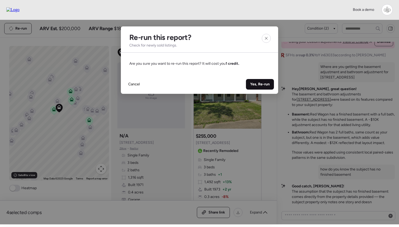
click at [255, 82] on span "Yes, Re-run" at bounding box center [260, 84] width 20 height 5
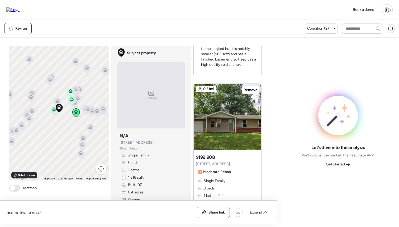
scroll to position [673, 0]
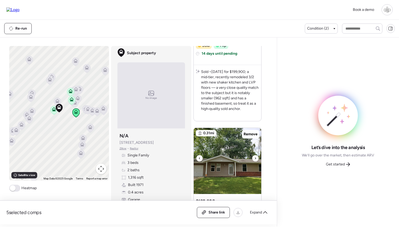
click at [229, 147] on img at bounding box center [228, 161] width 68 height 66
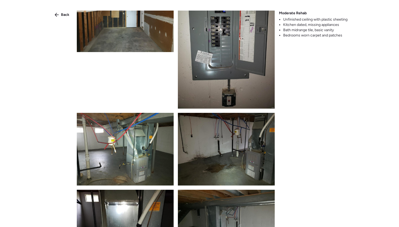
scroll to position [957, 0]
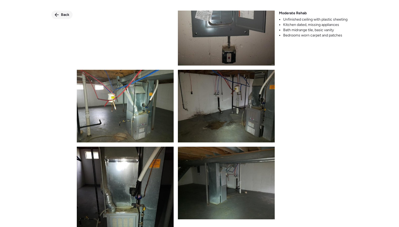
click at [62, 12] on span "Back" at bounding box center [65, 14] width 8 height 5
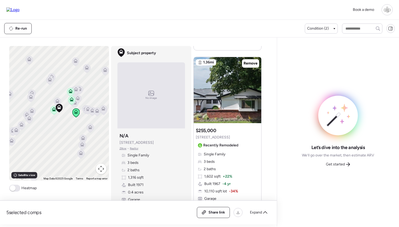
scroll to position [1027, 0]
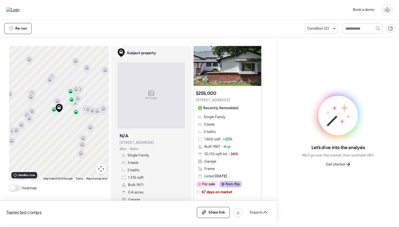
click at [231, 162] on div "Single Family 3 beds 2 baths 1,602 sqft + 22% Built 1967 -4 yr 10,110 sqft lot …" at bounding box center [227, 146] width 63 height 64
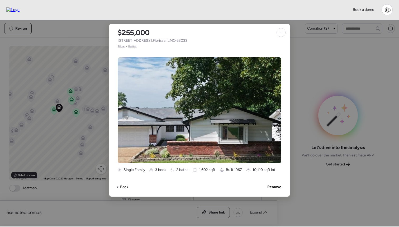
click at [121, 47] on span "Zillow" at bounding box center [121, 46] width 7 height 4
click at [205, 87] on img at bounding box center [200, 110] width 164 height 106
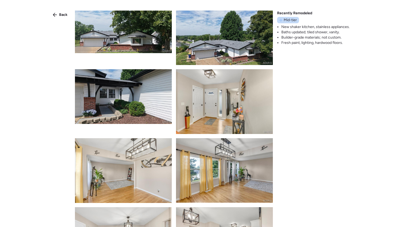
scroll to position [0, 0]
click at [65, 16] on span "Back" at bounding box center [63, 14] width 8 height 5
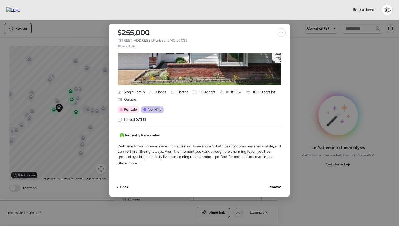
scroll to position [135, 0]
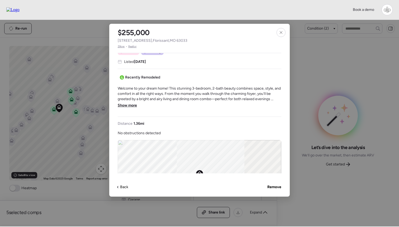
click at [125, 104] on span "Show more" at bounding box center [127, 105] width 19 height 5
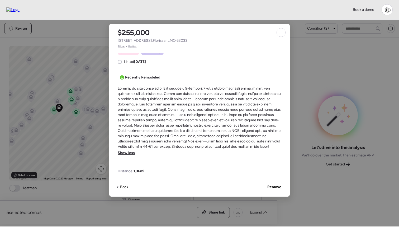
click at [235, 106] on span at bounding box center [200, 117] width 164 height 63
click at [282, 35] on div at bounding box center [281, 32] width 9 height 9
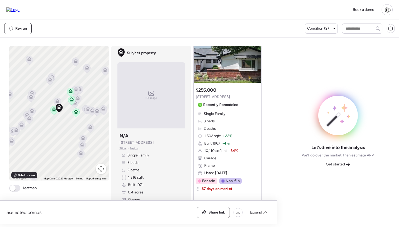
scroll to position [992, 0]
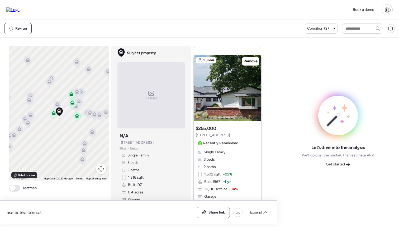
click at [56, 102] on icon at bounding box center [57, 105] width 7 height 9
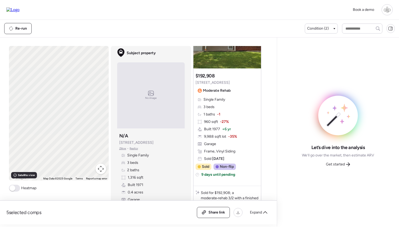
scroll to position [0, 0]
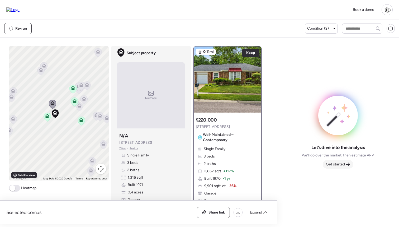
click at [335, 162] on span "Get started" at bounding box center [335, 164] width 19 height 5
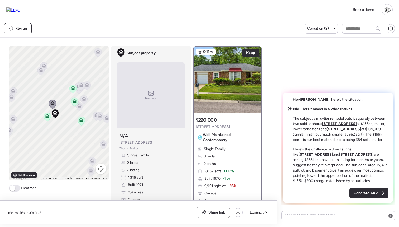
click at [345, 123] on u "[STREET_ADDRESS]" at bounding box center [339, 123] width 35 height 4
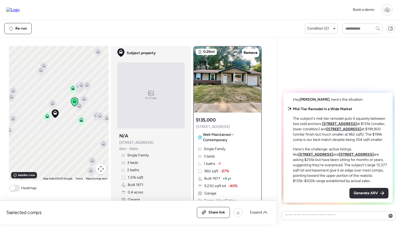
click at [340, 128] on u "[STREET_ADDRESS]" at bounding box center [344, 129] width 35 height 4
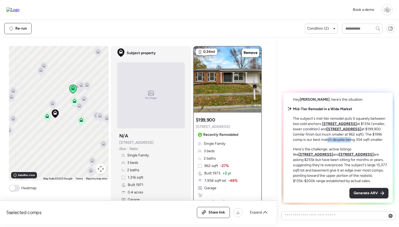
drag, startPoint x: 326, startPoint y: 140, endPoint x: 350, endPoint y: 140, distance: 24.3
click at [350, 140] on p "The subject's mid-tier remodel puts it squarely between two sold anchors: [STRE…" at bounding box center [341, 129] width 96 height 26
click at [333, 152] on u "[STREET_ADDRESS]" at bounding box center [316, 154] width 35 height 4
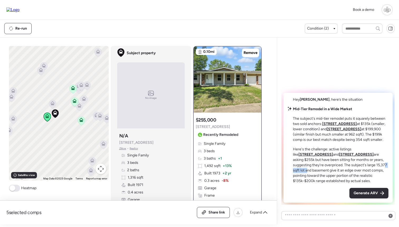
drag, startPoint x: 331, startPoint y: 164, endPoint x: 349, endPoint y: 164, distance: 17.4
click at [349, 164] on p "Here's the challenge: active listings like [STREET_ADDRESS] and [STREET_ADDRESS…" at bounding box center [341, 165] width 96 height 37
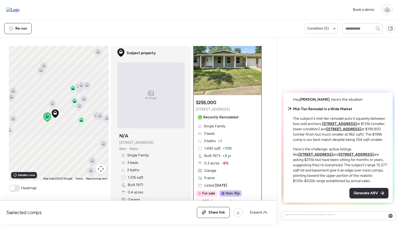
scroll to position [28, 0]
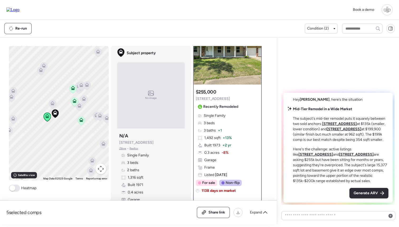
click at [53, 102] on icon at bounding box center [52, 102] width 4 height 2
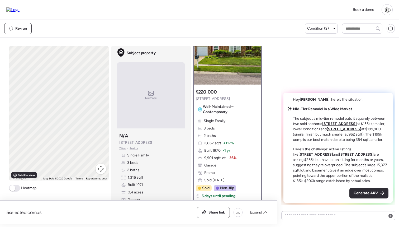
scroll to position [0, 0]
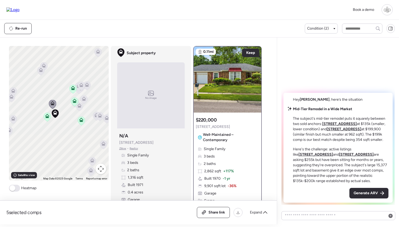
click at [74, 103] on icon at bounding box center [74, 101] width 7 height 9
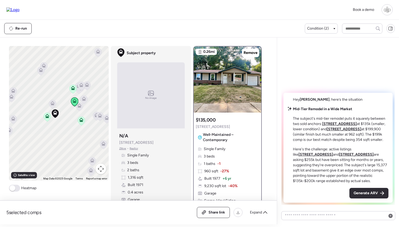
click at [74, 85] on icon at bounding box center [72, 89] width 7 height 9
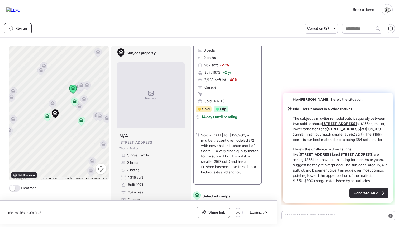
scroll to position [12, 0]
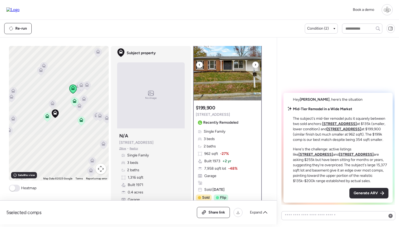
click at [232, 78] on img at bounding box center [228, 67] width 68 height 66
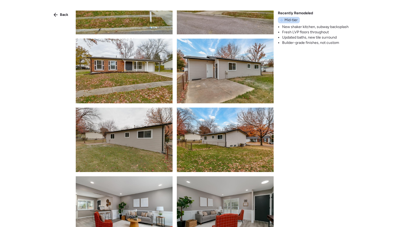
scroll to position [174, 0]
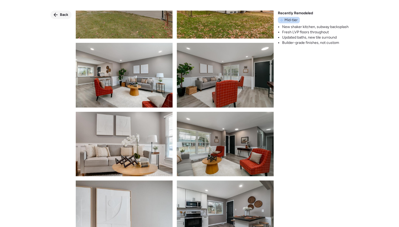
click at [63, 15] on span "Back" at bounding box center [64, 14] width 8 height 5
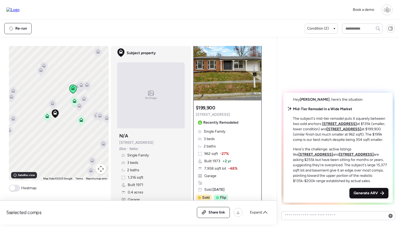
click at [375, 195] on span "Generate ARV" at bounding box center [366, 192] width 24 height 5
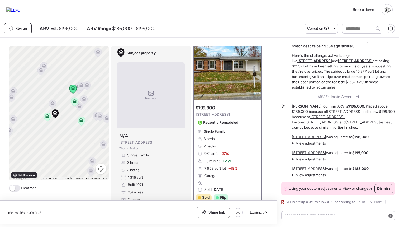
click at [308, 142] on span "View adjustments" at bounding box center [311, 143] width 30 height 4
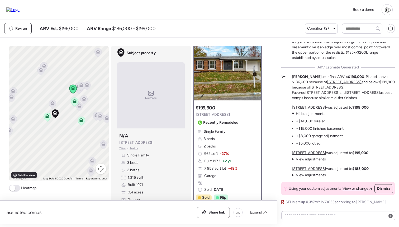
drag, startPoint x: 290, startPoint y: 109, endPoint x: 324, endPoint y: 108, distance: 34.6
click at [324, 108] on div "Mid-Tier Remodel in a Wide Market The subject's mid-tier remodel puts it square…" at bounding box center [339, 93] width 114 height 221
copy u "[STREET_ADDRESS]"
click at [317, 221] on div "Mid-Tier Remodel in a Wide Market The subject's mid-tier remodel puts it square…" at bounding box center [338, 131] width 122 height 187
click at [316, 218] on textarea at bounding box center [338, 215] width 109 height 7
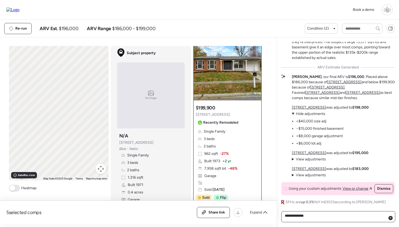
type textarea "**********"
paste textarea "**********"
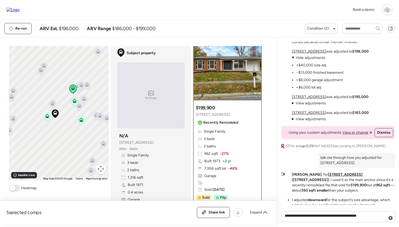
scroll to position [-30, 0]
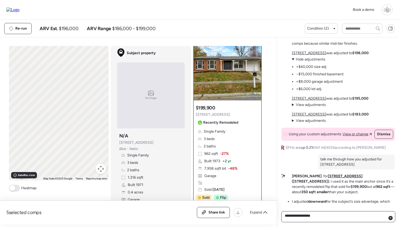
type textarea "**********"
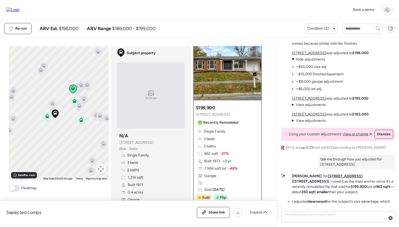
click at [303, 99] on u "[STREET_ADDRESS]" at bounding box center [309, 98] width 34 height 4
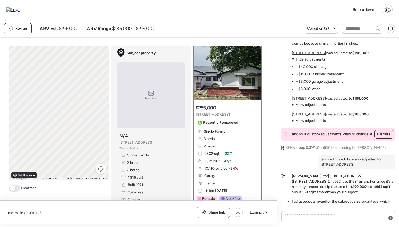
scroll to position [0, 0]
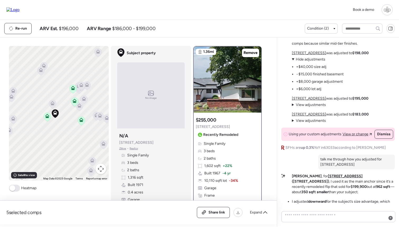
click at [305, 115] on u "[STREET_ADDRESS]" at bounding box center [309, 114] width 34 height 4
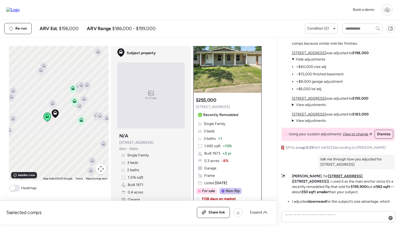
scroll to position [19, 0]
click at [302, 122] on div "Mid-Tier Remodel in a Wide Market The subject's mid-tier remodel puts it square…" at bounding box center [339, 82] width 114 height 306
click at [302, 122] on summary "View adjustments Hide adjustments" at bounding box center [309, 120] width 34 height 5
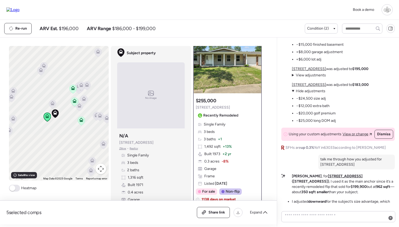
click at [304, 92] on summary "View adjustments Hide adjustments" at bounding box center [314, 90] width 44 height 5
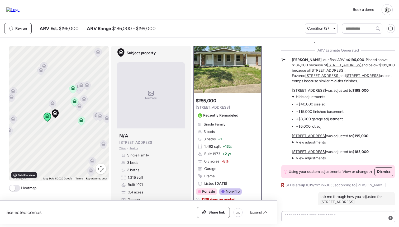
scroll to position [-67, 0]
click at [303, 88] on u "[STREET_ADDRESS]" at bounding box center [309, 90] width 34 height 4
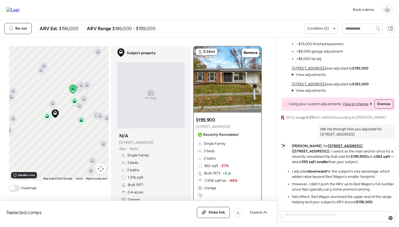
scroll to position [0, 0]
click at [322, 216] on textarea at bounding box center [338, 217] width 109 height 10
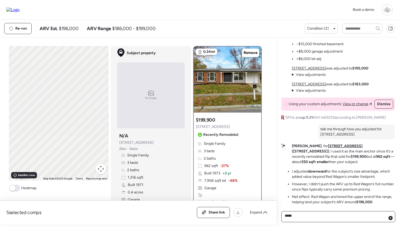
paste textarea "**********"
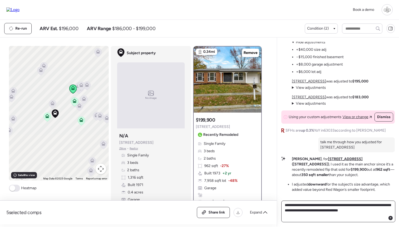
scroll to position [-26, 0]
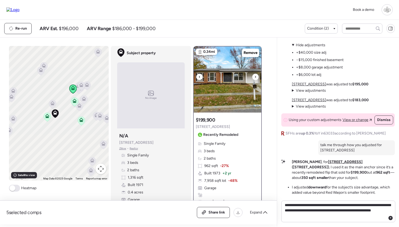
click at [249, 68] on img at bounding box center [228, 79] width 68 height 66
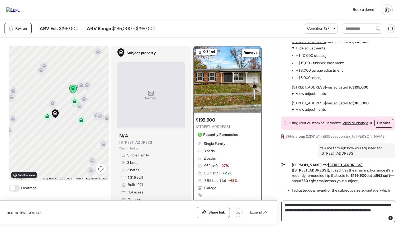
click at [336, 217] on textarea "**********" at bounding box center [338, 211] width 109 height 20
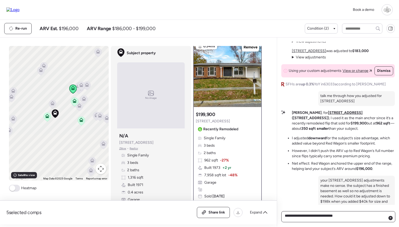
scroll to position [7, 0]
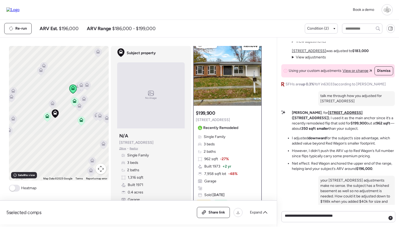
click at [48, 116] on icon at bounding box center [47, 116] width 4 height 4
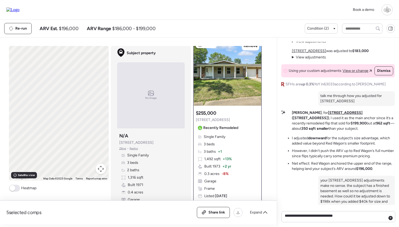
scroll to position [0, 0]
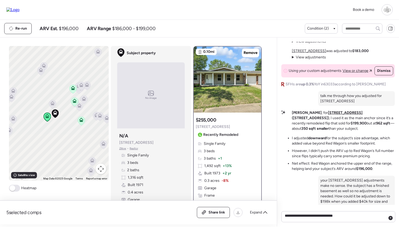
click at [74, 99] on icon at bounding box center [74, 101] width 4 height 4
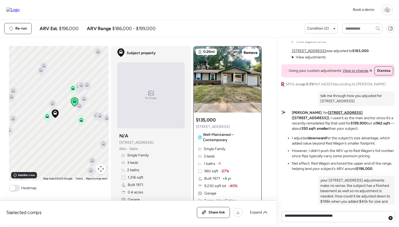
click at [80, 119] on icon at bounding box center [81, 119] width 4 height 2
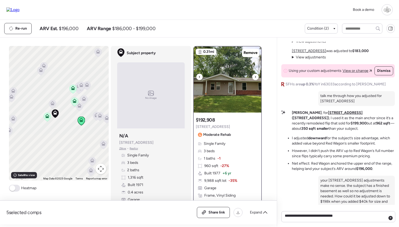
click at [221, 87] on img at bounding box center [228, 79] width 68 height 66
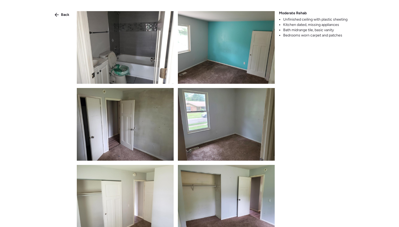
scroll to position [727, 0]
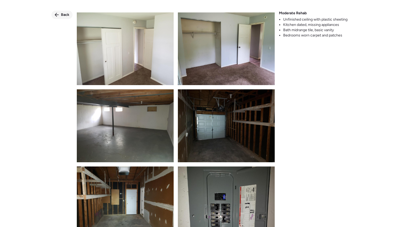
click at [65, 16] on span "Back" at bounding box center [65, 14] width 8 height 5
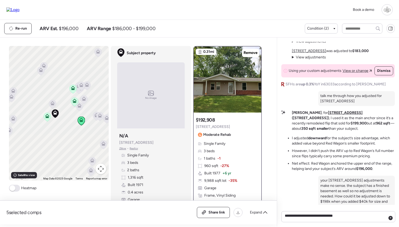
scroll to position [0, 0]
click at [45, 119] on icon at bounding box center [47, 117] width 7 height 9
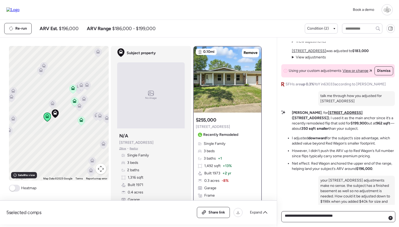
click at [355, 217] on textarea "**********" at bounding box center [338, 217] width 109 height 10
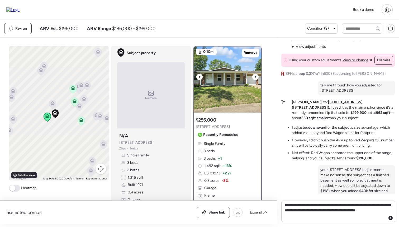
click at [234, 83] on img at bounding box center [228, 79] width 68 height 66
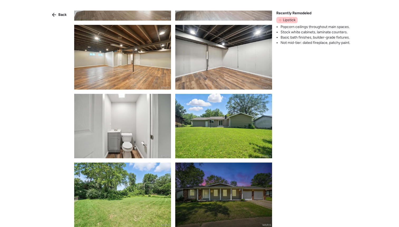
scroll to position [330, 0]
click at [58, 12] on span "Back" at bounding box center [62, 14] width 8 height 5
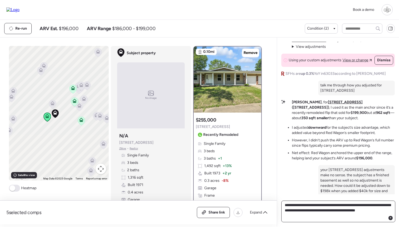
click at [353, 219] on textarea "**********" at bounding box center [338, 211] width 109 height 20
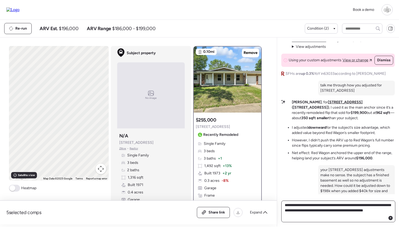
type textarea "**********"
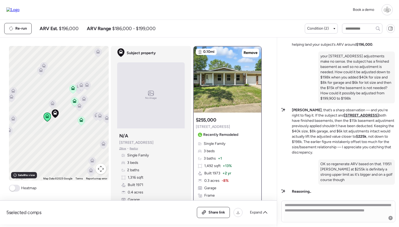
scroll to position [0, 0]
click at [219, 132] on span "Recently Remodeled" at bounding box center [220, 134] width 35 height 5
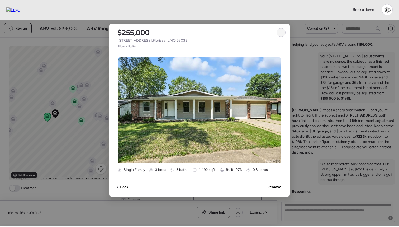
click at [280, 31] on icon at bounding box center [281, 32] width 4 height 4
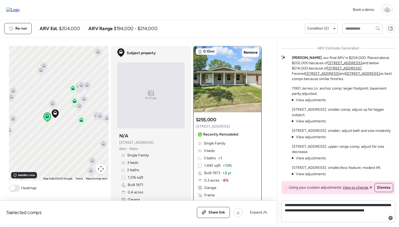
click at [312, 101] on span "View adjustments" at bounding box center [311, 100] width 30 height 4
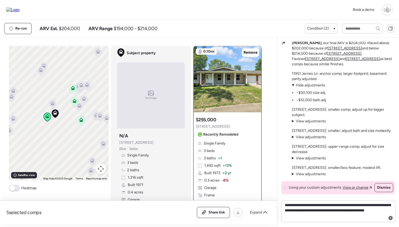
click at [315, 87] on span "Hide adjustments" at bounding box center [311, 85] width 30 height 4
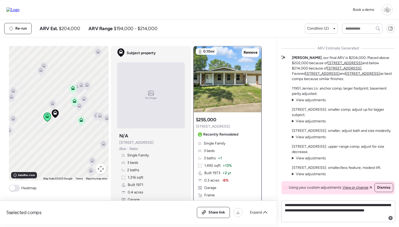
click at [311, 122] on span "View adjustments" at bounding box center [311, 121] width 30 height 4
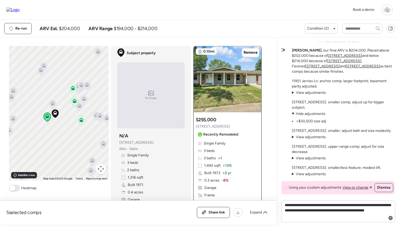
click at [314, 112] on span "Hide adjustments" at bounding box center [311, 113] width 30 height 4
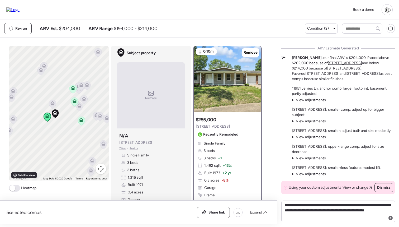
click at [312, 137] on span "View adjustments" at bounding box center [311, 137] width 30 height 4
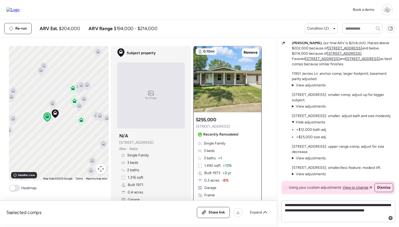
click at [311, 121] on span "Hide adjustments" at bounding box center [311, 122] width 30 height 4
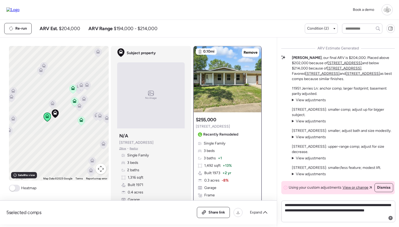
click at [310, 156] on span "View adjustments" at bounding box center [311, 158] width 30 height 4
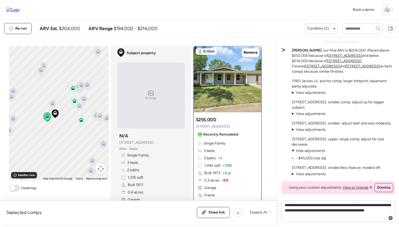
click at [304, 172] on span "View adjustments" at bounding box center [311, 174] width 30 height 4
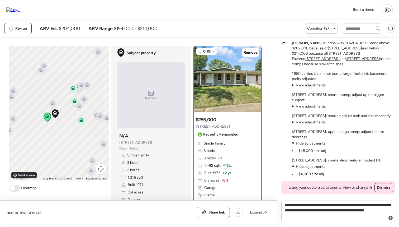
click at [306, 167] on span "Hide adjustments" at bounding box center [311, 166] width 30 height 4
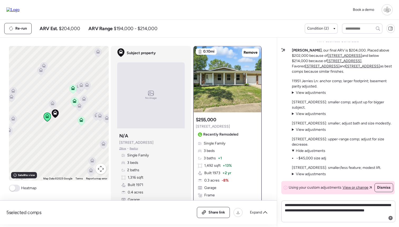
click at [306, 150] on span "Hide adjustments" at bounding box center [311, 150] width 30 height 4
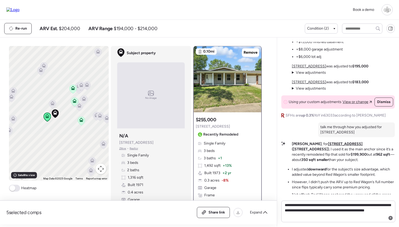
scroll to position [-303, 0]
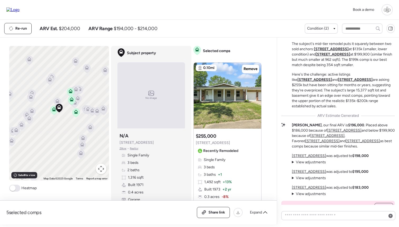
scroll to position [-18, 0]
click at [309, 188] on u "[STREET_ADDRESS]" at bounding box center [309, 187] width 34 height 4
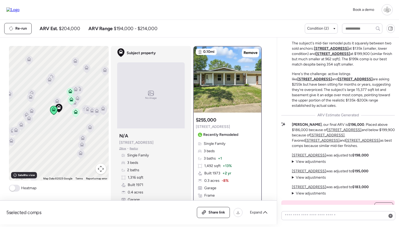
click at [309, 192] on span "View adjustments" at bounding box center [311, 193] width 30 height 4
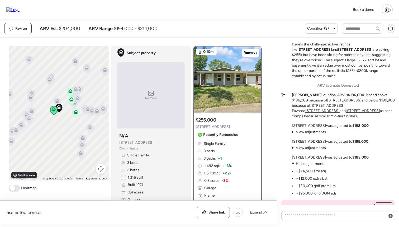
scroll to position [-11, 0]
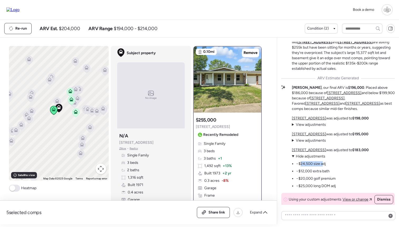
drag, startPoint x: 302, startPoint y: 163, endPoint x: 323, endPoint y: 163, distance: 21.1
click at [323, 163] on li "−$24,500 size adj" at bounding box center [311, 163] width 30 height 5
click at [304, 169] on ul "−$24,500 size adj −$12,000 extra bath −$20,000 golf premium −$25,000 long DOM a…" at bounding box center [314, 174] width 44 height 30
drag, startPoint x: 302, startPoint y: 171, endPoint x: 315, endPoint y: 171, distance: 13.7
click at [315, 171] on li "−$12,000 extra bath" at bounding box center [313, 171] width 34 height 5
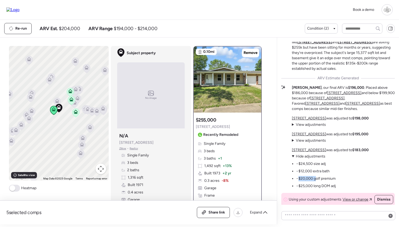
drag, startPoint x: 299, startPoint y: 179, endPoint x: 315, endPoint y: 179, distance: 16.6
click at [315, 179] on li "−$20,000 golf premium" at bounding box center [316, 178] width 40 height 5
drag, startPoint x: 303, startPoint y: 184, endPoint x: 317, endPoint y: 184, distance: 13.2
click at [317, 184] on li "−$25,000 long DOM adj" at bounding box center [316, 185] width 40 height 5
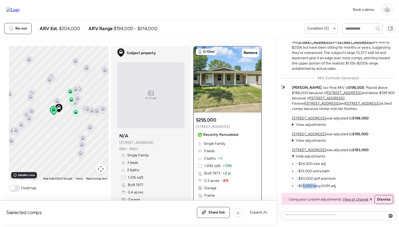
click at [317, 184] on li "−$25,000 long DOM adj" at bounding box center [316, 185] width 40 height 5
click at [349, 141] on div "11707 Macrinus Dr was adjusted to $195,000 View adjustments Hide adjustments −$…" at bounding box center [330, 138] width 77 height 12
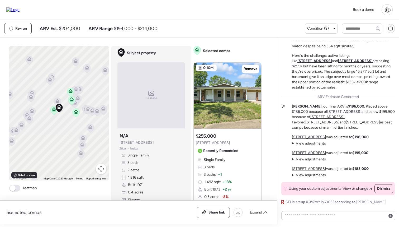
click at [316, 177] on span "View adjustments" at bounding box center [311, 175] width 30 height 4
click at [309, 173] on summary "View adjustments Hide adjustments" at bounding box center [309, 174] width 34 height 5
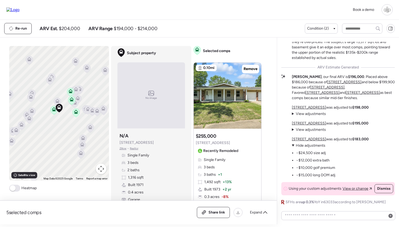
click at [302, 143] on span "Hide adjustments" at bounding box center [311, 145] width 30 height 4
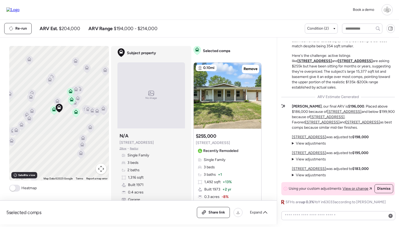
click at [304, 161] on span "View adjustments" at bounding box center [311, 159] width 30 height 4
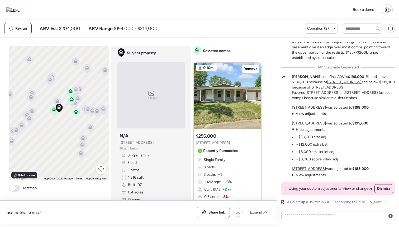
click at [312, 132] on span "Hide adjustments" at bounding box center [311, 129] width 30 height 4
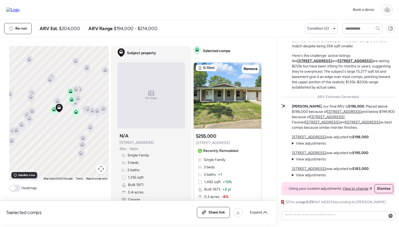
click at [304, 137] on u "6115 Red Wagon Ct" at bounding box center [309, 137] width 34 height 4
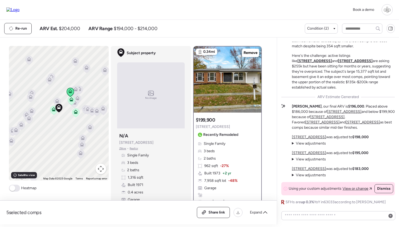
click at [307, 146] on span "View adjustments" at bounding box center [311, 143] width 30 height 4
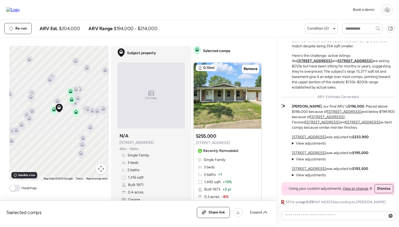
click at [315, 143] on span "View adjustments" at bounding box center [311, 143] width 30 height 4
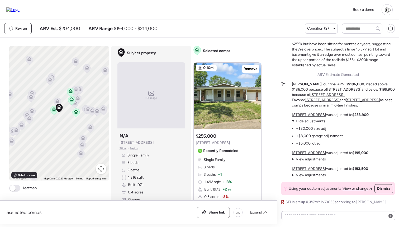
click at [309, 116] on u "[STREET_ADDRESS]" at bounding box center [309, 115] width 34 height 4
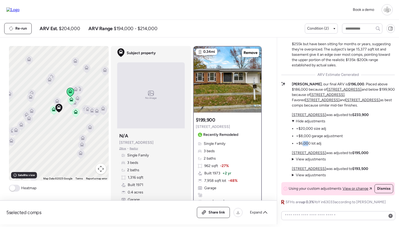
drag, startPoint x: 302, startPoint y: 144, endPoint x: 307, endPoint y: 144, distance: 5.0
click at [307, 144] on li "+$6,000 lot adj" at bounding box center [308, 143] width 25 height 5
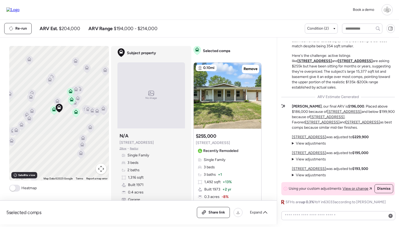
click at [317, 144] on span "View adjustments" at bounding box center [311, 143] width 30 height 4
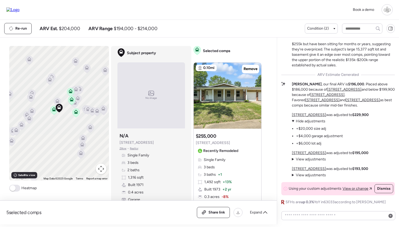
click at [313, 124] on summary "View adjustments Hide adjustments" at bounding box center [317, 121] width 51 height 5
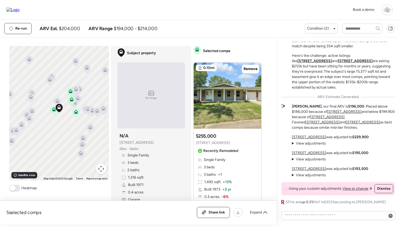
click at [308, 137] on u "[STREET_ADDRESS]" at bounding box center [309, 137] width 34 height 4
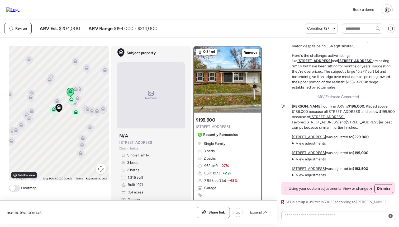
scroll to position [14, 0]
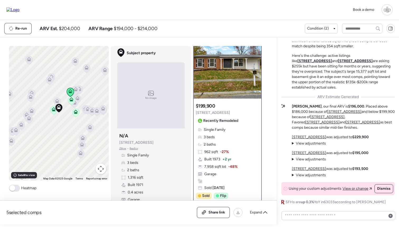
click at [314, 144] on span "View adjustments" at bounding box center [311, 143] width 30 height 4
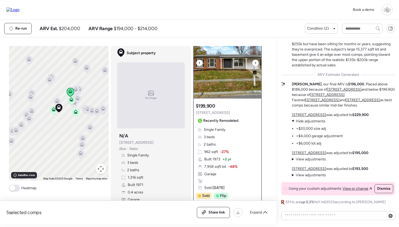
click at [236, 81] on img at bounding box center [228, 65] width 68 height 66
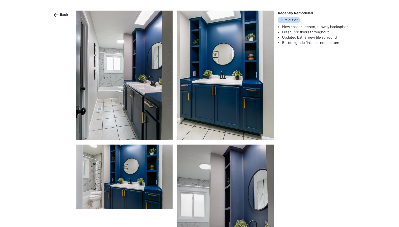
scroll to position [1034, 0]
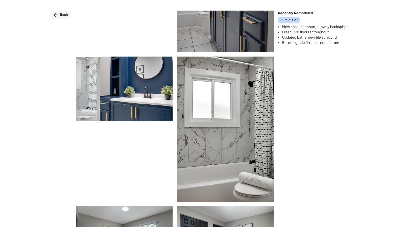
click at [56, 14] on icon at bounding box center [56, 15] width 4 height 4
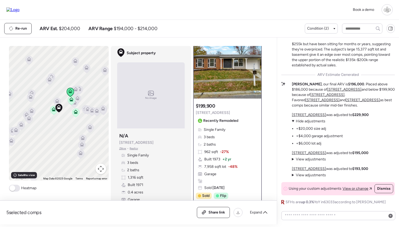
drag, startPoint x: 353, startPoint y: 117, endPoint x: 375, endPoint y: 117, distance: 21.7
click at [375, 117] on div "[STREET_ADDRESS] was adjusted to $229,900 View adjustments Hide adjustments +$2…" at bounding box center [343, 145] width 103 height 66
click at [309, 168] on u "[STREET_ADDRESS]" at bounding box center [309, 168] width 34 height 4
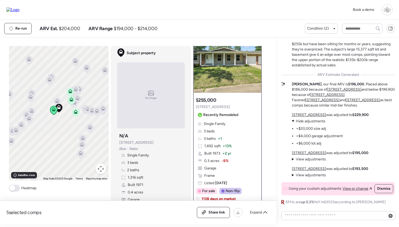
scroll to position [7, 0]
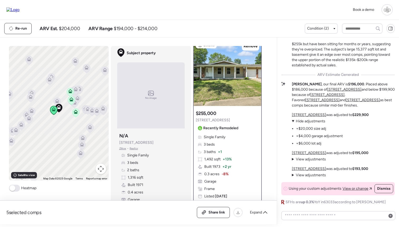
click at [307, 176] on span "View adjustments" at bounding box center [311, 175] width 30 height 4
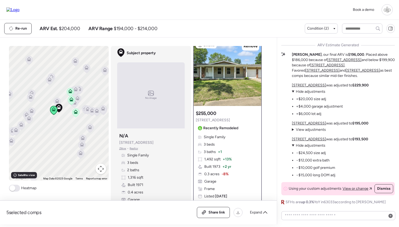
click at [56, 100] on icon at bounding box center [57, 100] width 4 height 2
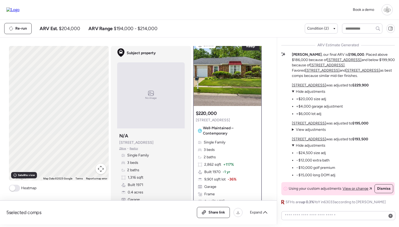
scroll to position [0, 0]
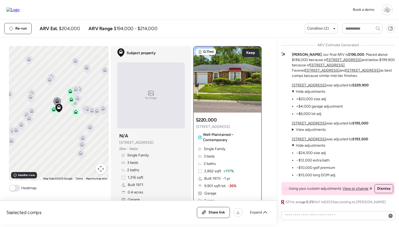
click at [52, 112] on icon at bounding box center [53, 110] width 7 height 9
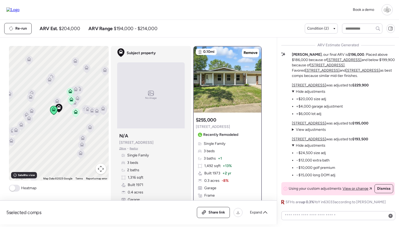
click at [306, 121] on u "[STREET_ADDRESS]" at bounding box center [309, 123] width 34 height 4
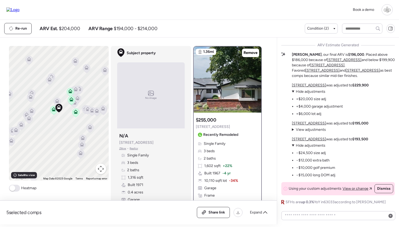
click at [306, 122] on u "[STREET_ADDRESS]" at bounding box center [309, 123] width 34 height 4
click at [308, 85] on u "[STREET_ADDRESS]" at bounding box center [309, 85] width 34 height 4
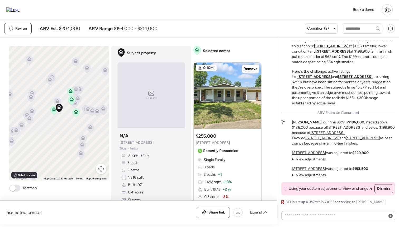
click at [312, 169] on u "11951 Jerries Ln" at bounding box center [309, 168] width 34 height 4
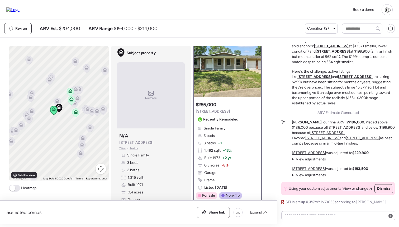
scroll to position [16, 0]
click at [316, 177] on span "View adjustments" at bounding box center [311, 175] width 30 height 4
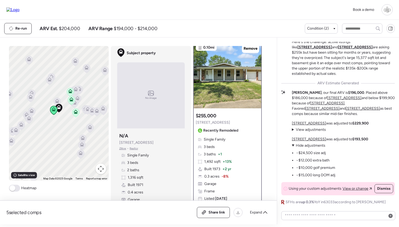
scroll to position [4, 0]
click at [235, 76] on img at bounding box center [228, 76] width 68 height 66
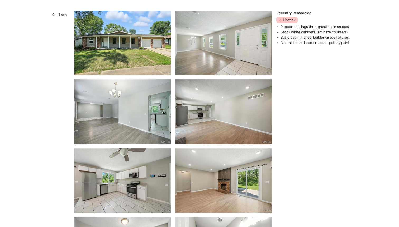
scroll to position [0, 0]
click at [62, 16] on span "Back" at bounding box center [62, 14] width 8 height 5
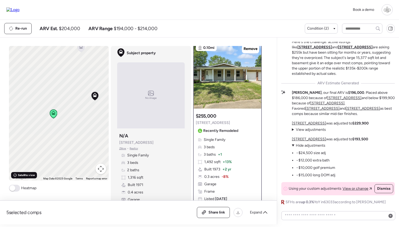
click at [27, 175] on span "Satellite view" at bounding box center [26, 175] width 17 height 4
drag, startPoint x: 54, startPoint y: 110, endPoint x: 66, endPoint y: 108, distance: 11.8
click at [66, 109] on icon at bounding box center [65, 111] width 7 height 9
click at [26, 175] on span "Road view" at bounding box center [24, 175] width 13 height 4
click at [311, 123] on u "6115 Red Wagon Ct" at bounding box center [309, 123] width 34 height 4
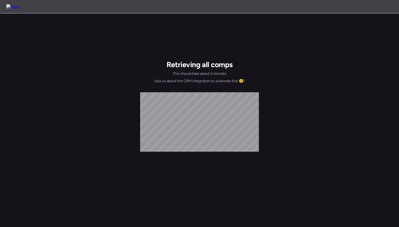
click at [186, 91] on div "Retrieving all comps This should take about 5 minutes (ask us about the CRM int…" at bounding box center [199, 167] width 119 height 237
